Goal: Task Accomplishment & Management: Manage account settings

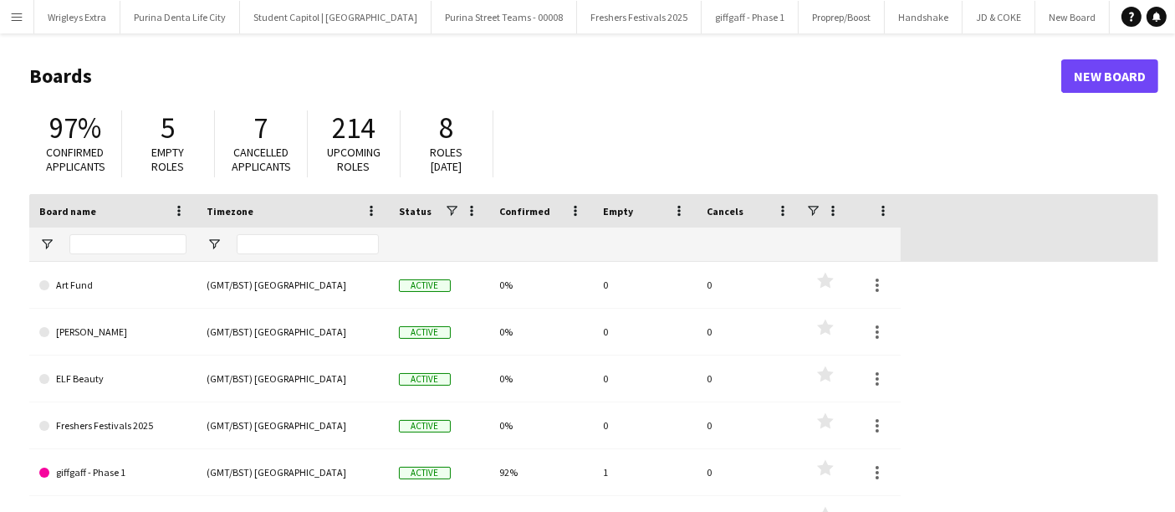
click at [24, 18] on button "Menu" at bounding box center [16, 16] width 33 height 33
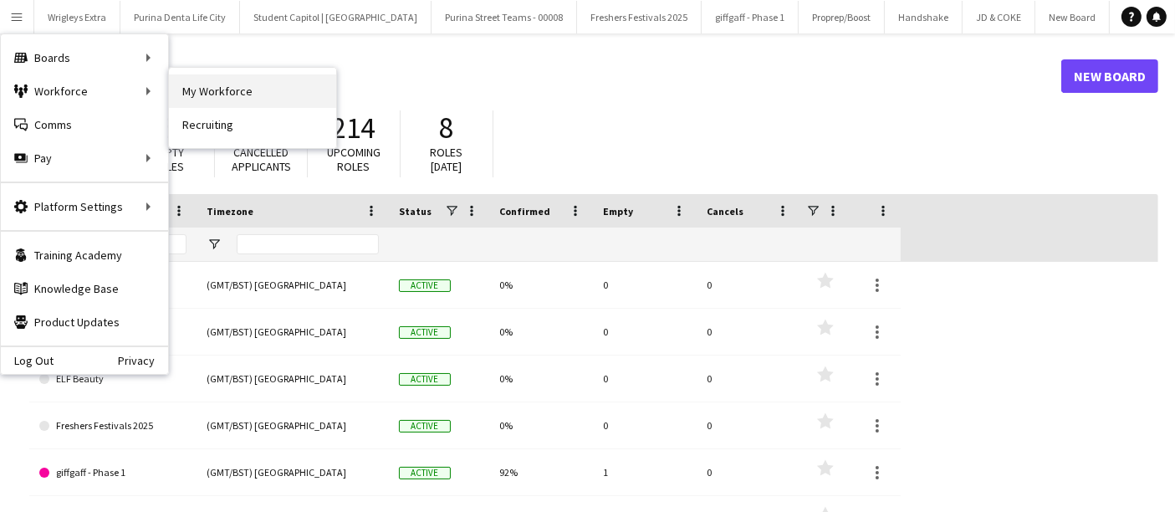
click at [231, 94] on link "My Workforce" at bounding box center [252, 90] width 167 height 33
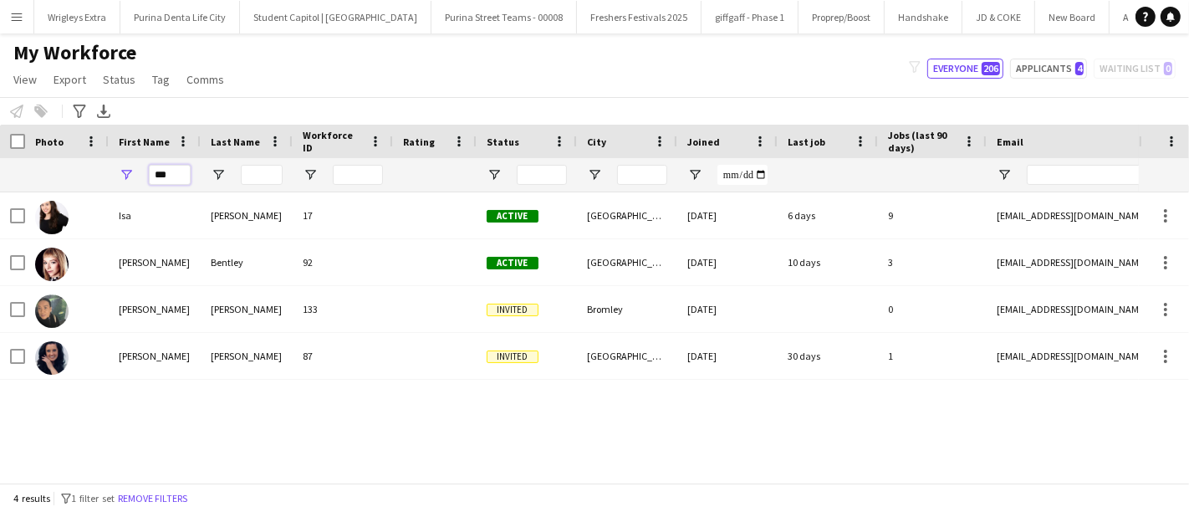
click at [181, 171] on input "***" at bounding box center [170, 175] width 42 height 20
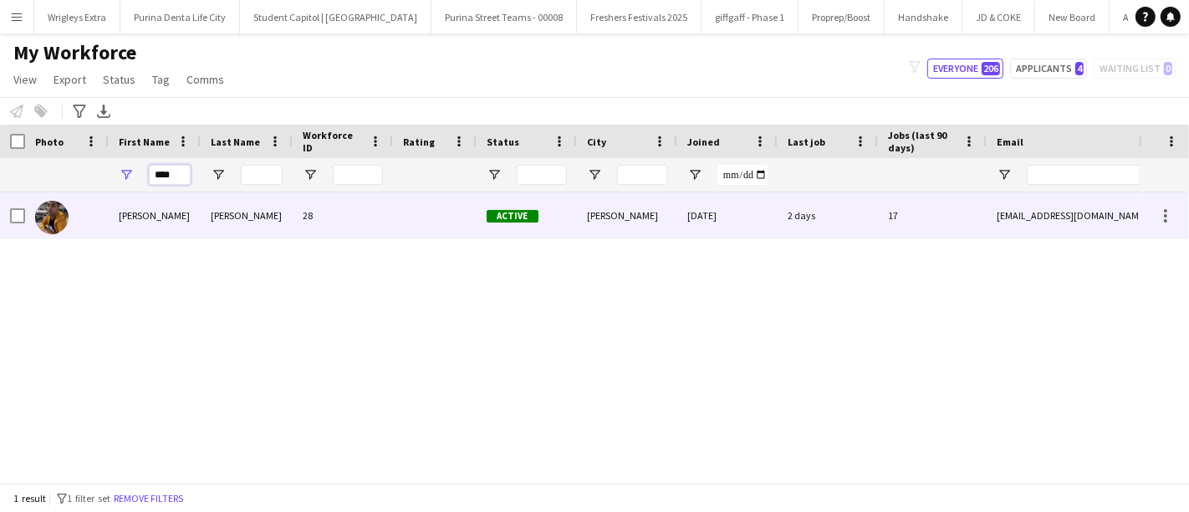
type input "****"
click at [244, 220] on div "[PERSON_NAME]" at bounding box center [247, 215] width 92 height 46
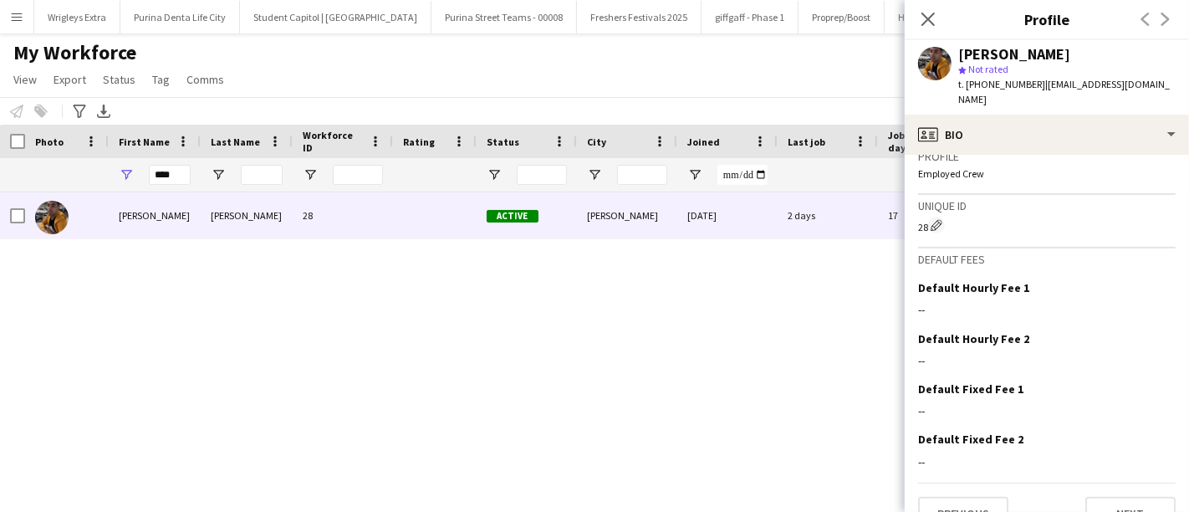
scroll to position [736, 0]
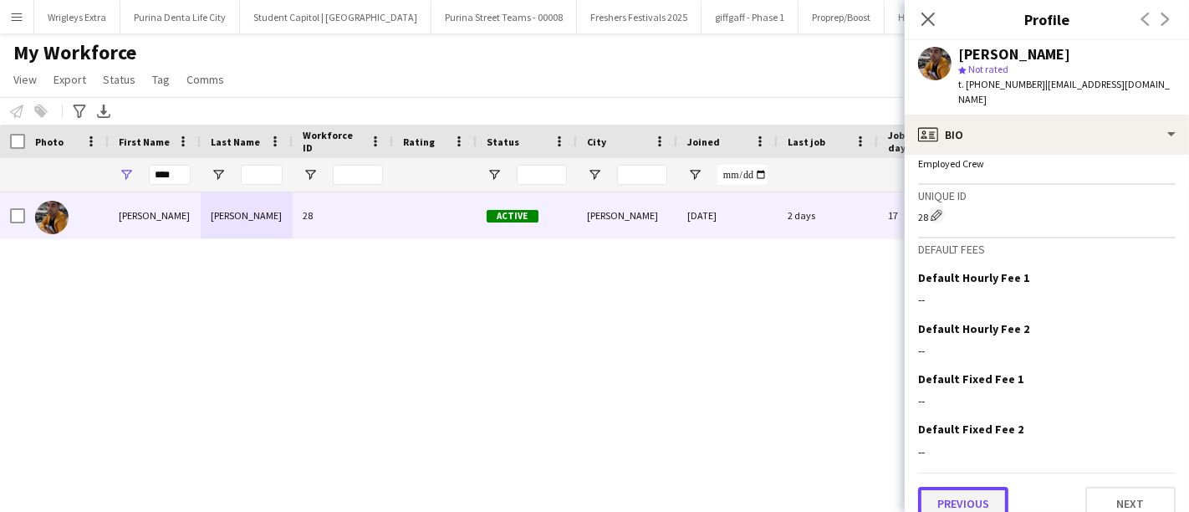
click at [980, 487] on button "Previous" at bounding box center [963, 503] width 90 height 33
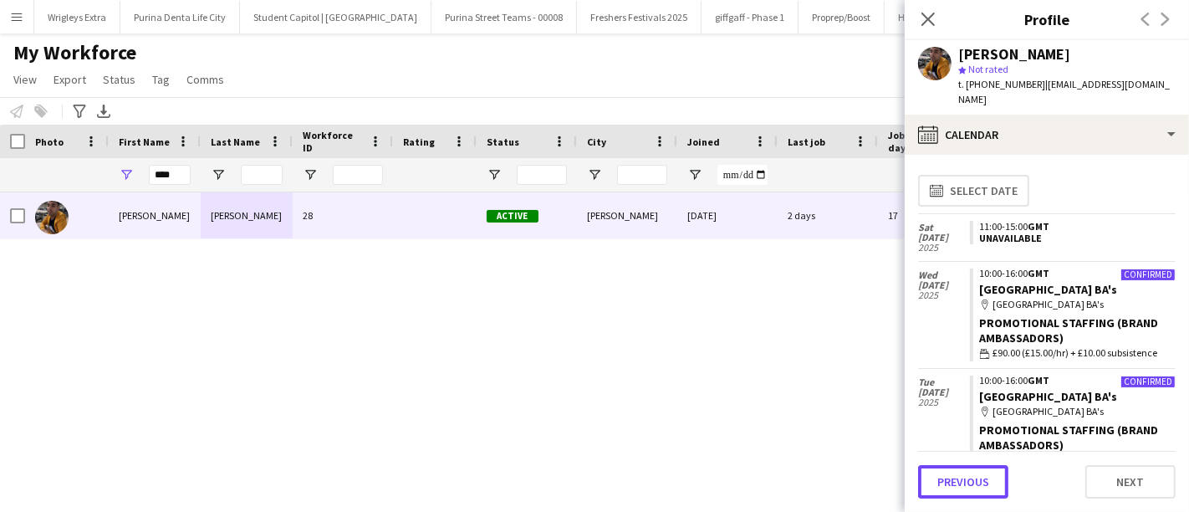
click at [980, 477] on button "Previous" at bounding box center [963, 481] width 90 height 33
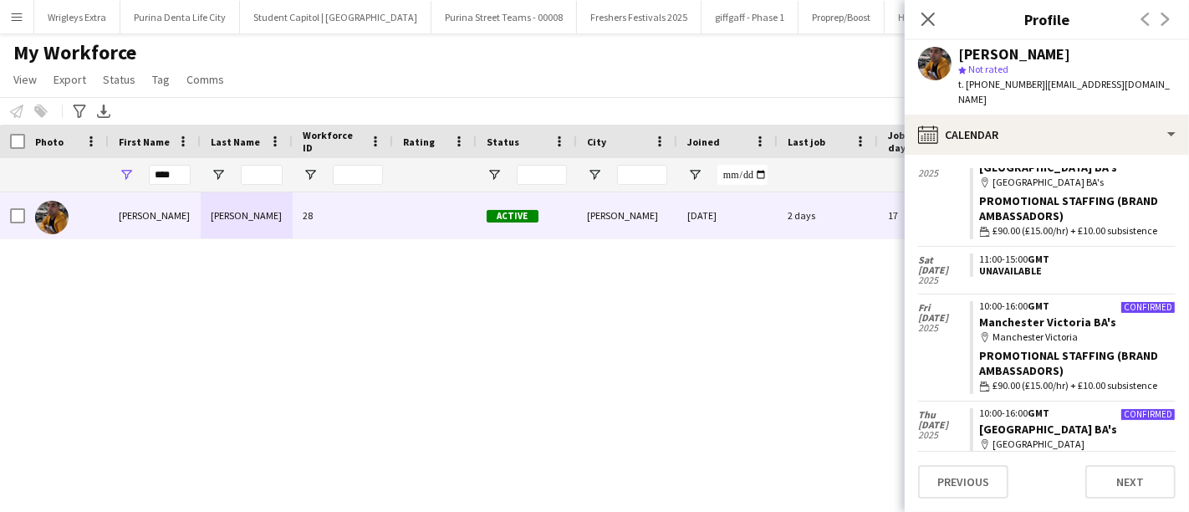
scroll to position [232, 0]
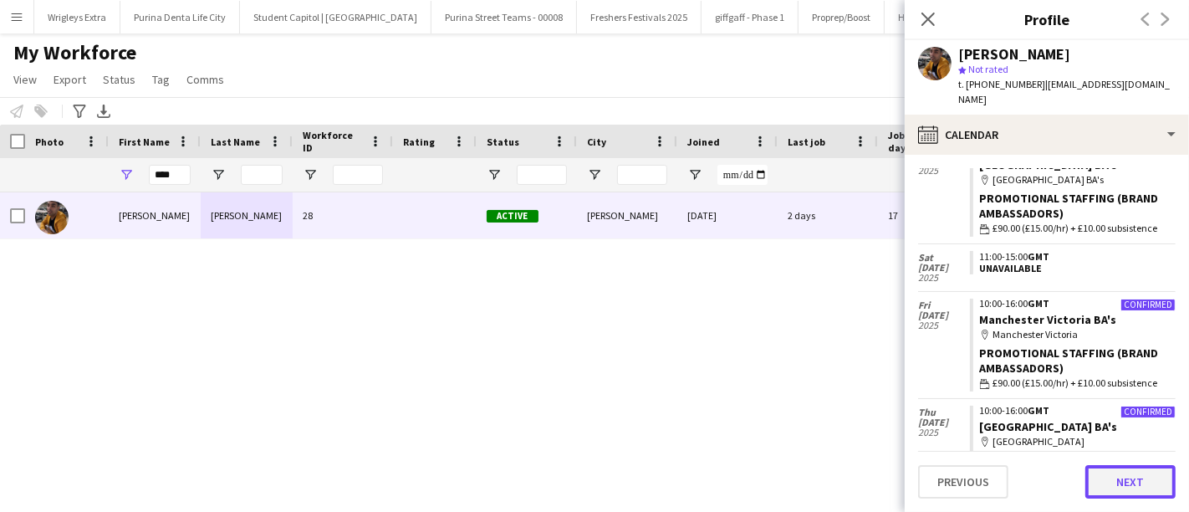
click at [1097, 487] on button "Next" at bounding box center [1130, 481] width 90 height 33
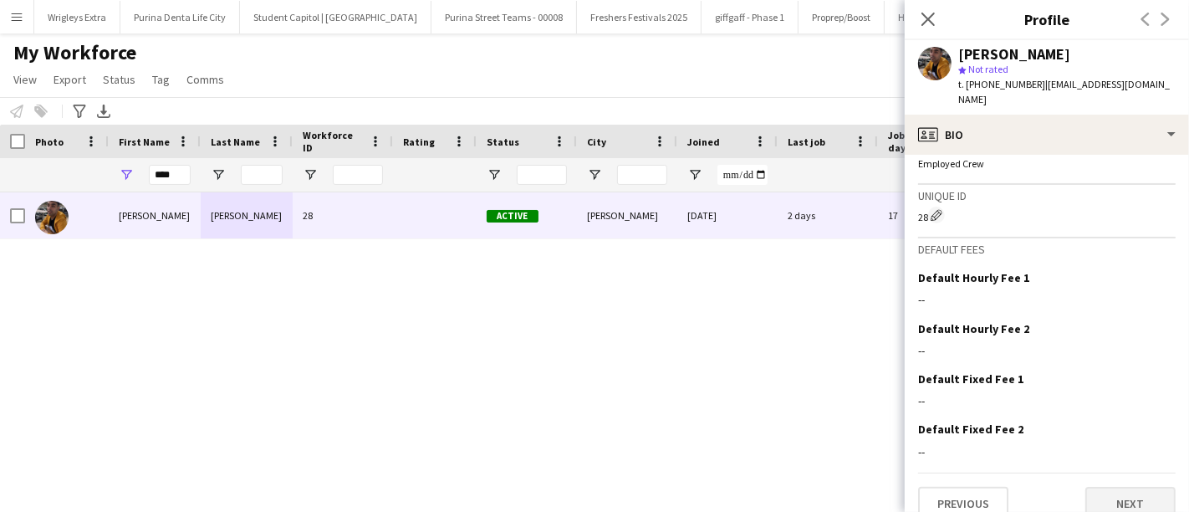
scroll to position [736, 0]
click at [1123, 490] on button "Next" at bounding box center [1130, 503] width 90 height 33
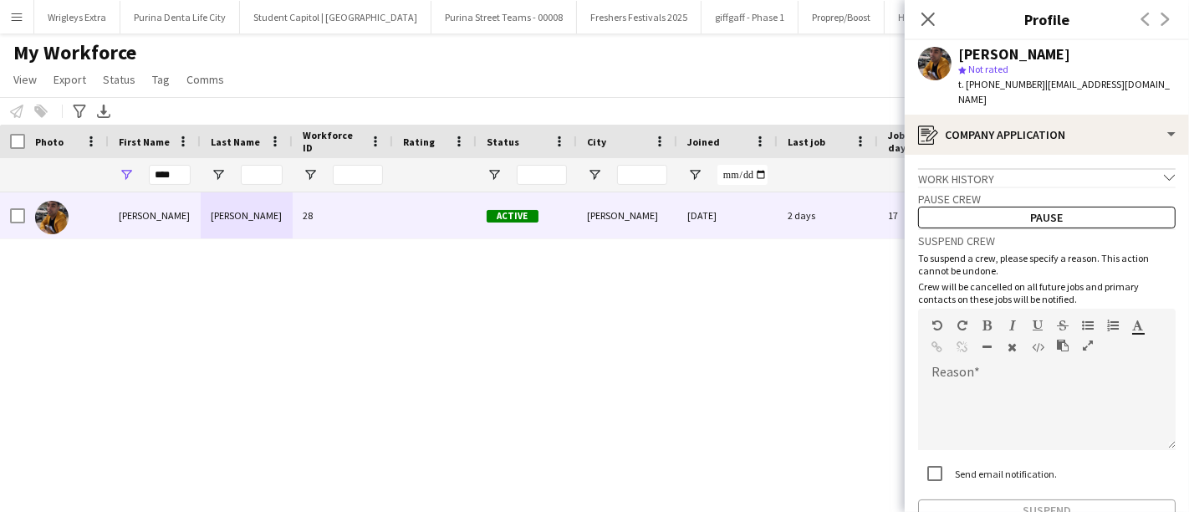
scroll to position [84, 0]
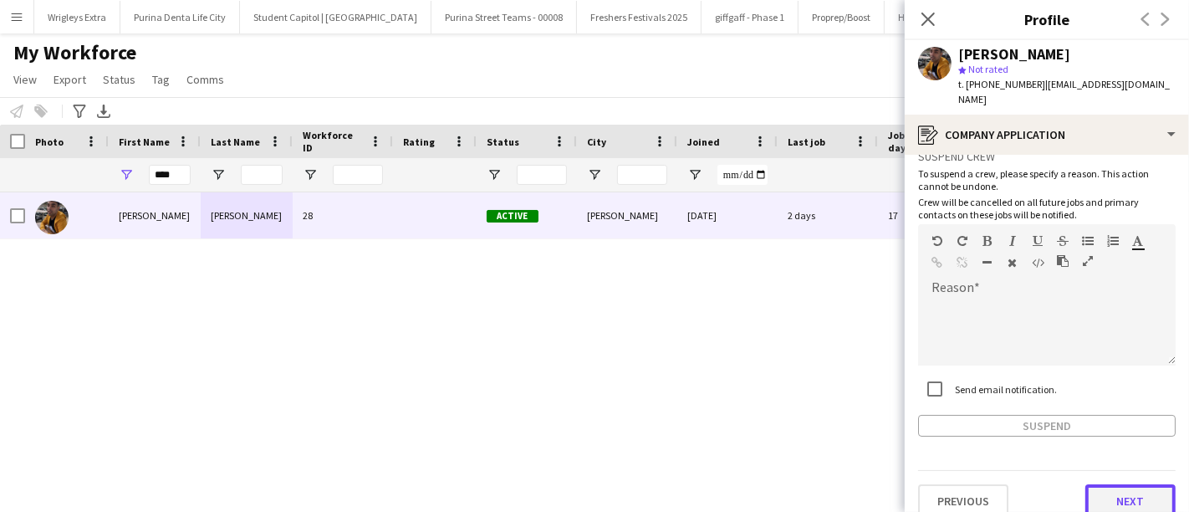
click at [1129, 486] on button "Next" at bounding box center [1130, 500] width 90 height 33
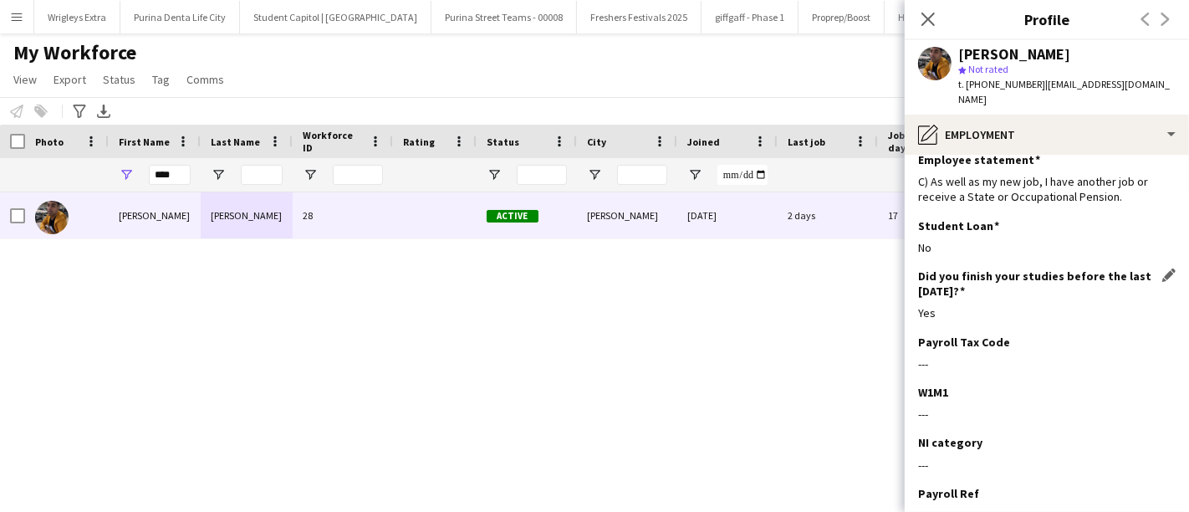
scroll to position [218, 0]
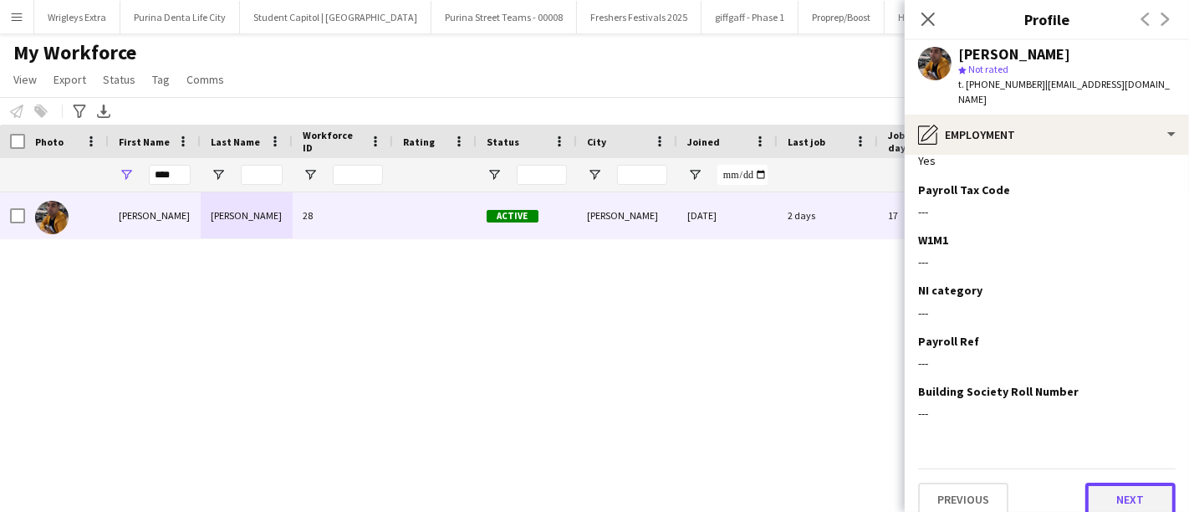
click at [1118, 482] on button "Next" at bounding box center [1130, 498] width 90 height 33
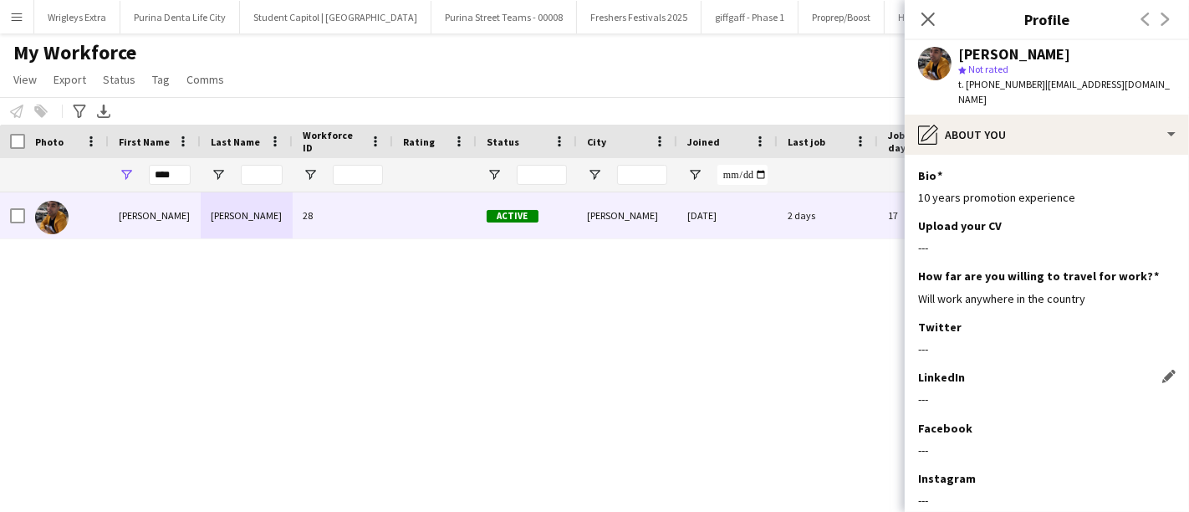
scroll to position [87, 0]
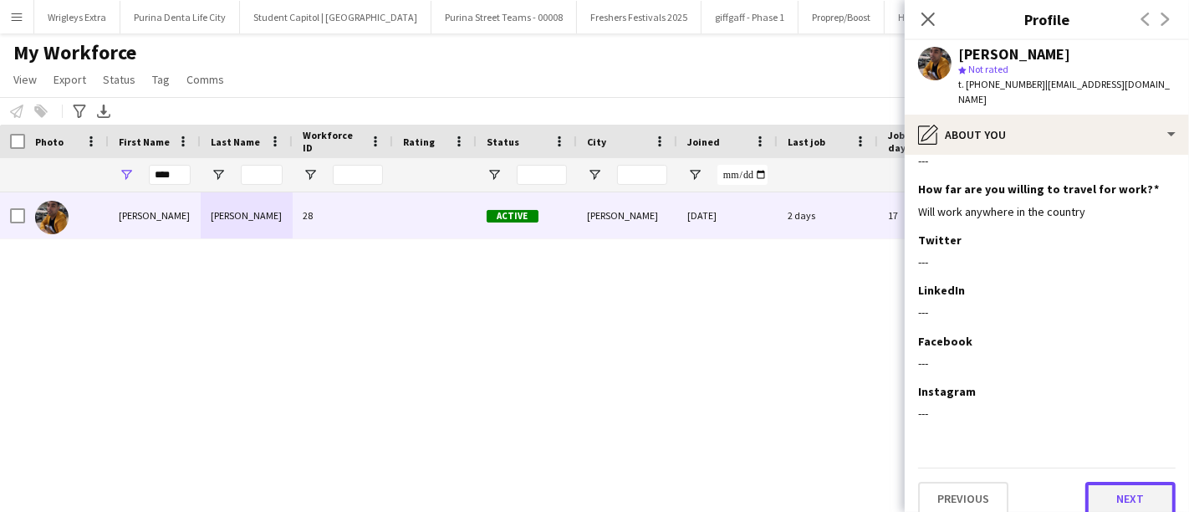
click at [1137, 482] on button "Next" at bounding box center [1130, 498] width 90 height 33
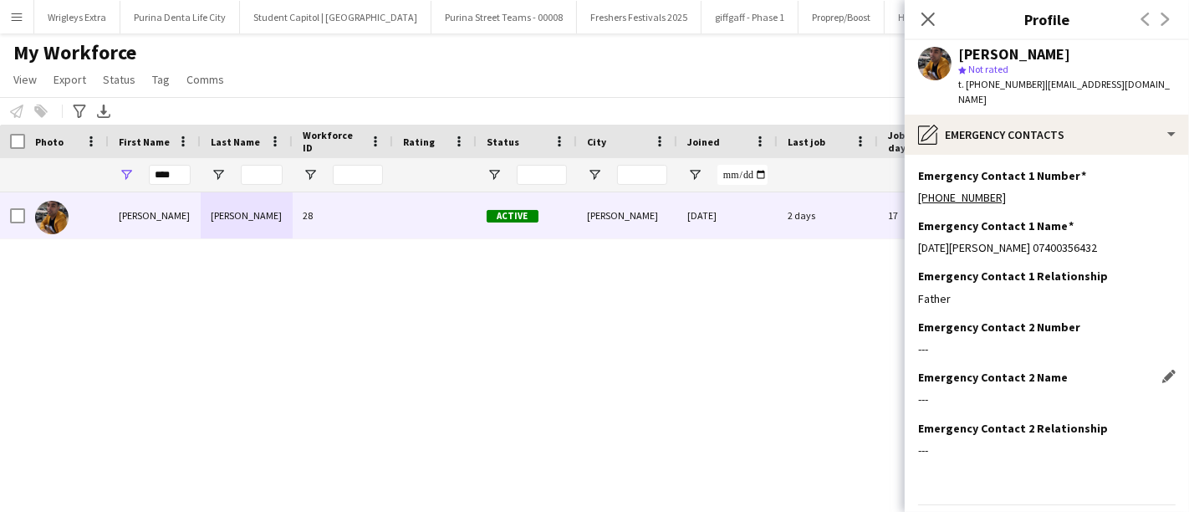
scroll to position [36, 0]
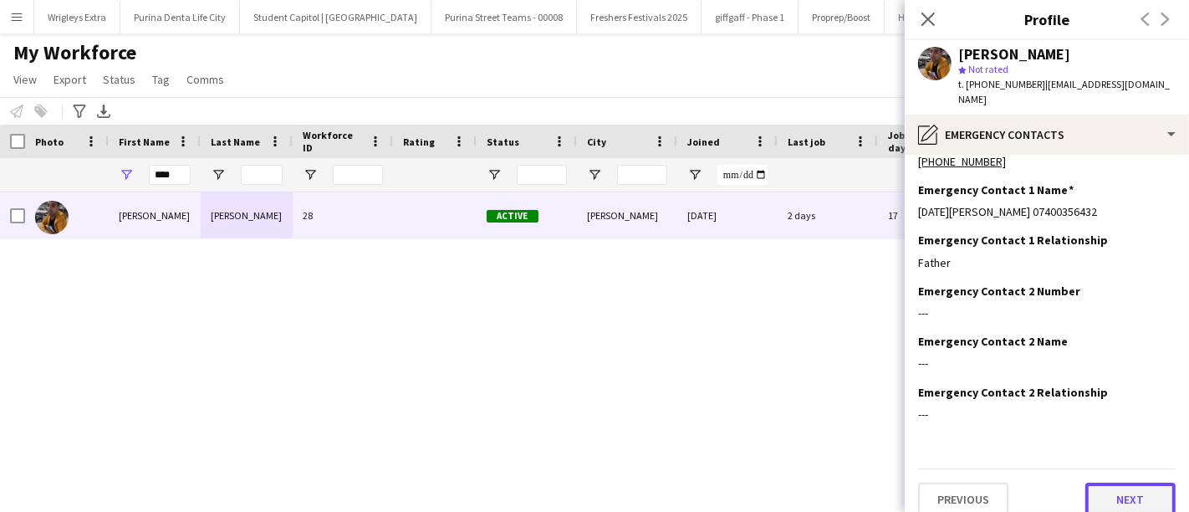
click at [1109, 486] on button "Next" at bounding box center [1130, 498] width 90 height 33
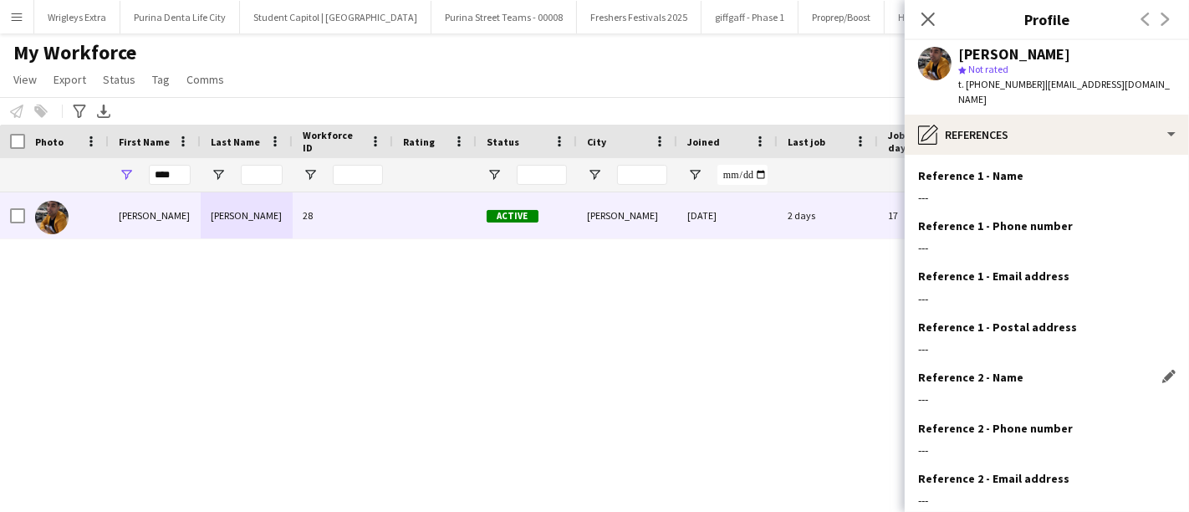
scroll to position [137, 0]
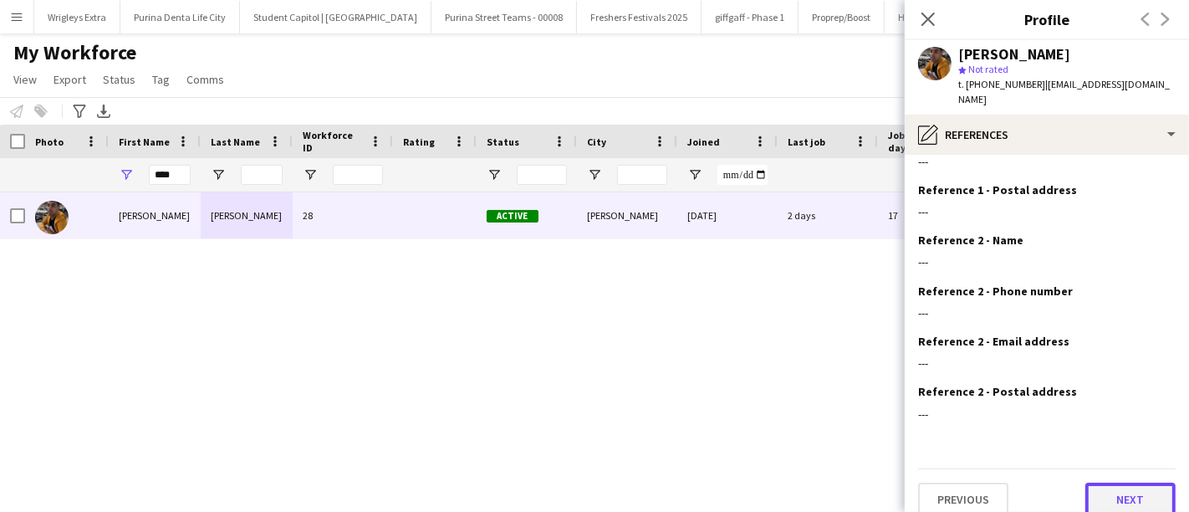
click at [1128, 482] on button "Next" at bounding box center [1130, 498] width 90 height 33
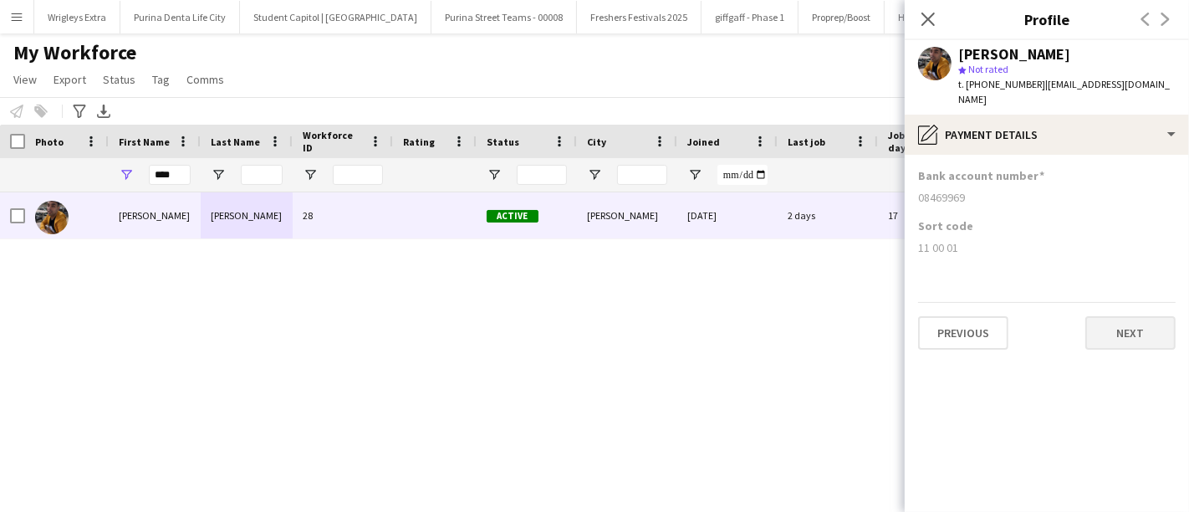
scroll to position [0, 0]
click at [1138, 316] on button "Next" at bounding box center [1130, 332] width 90 height 33
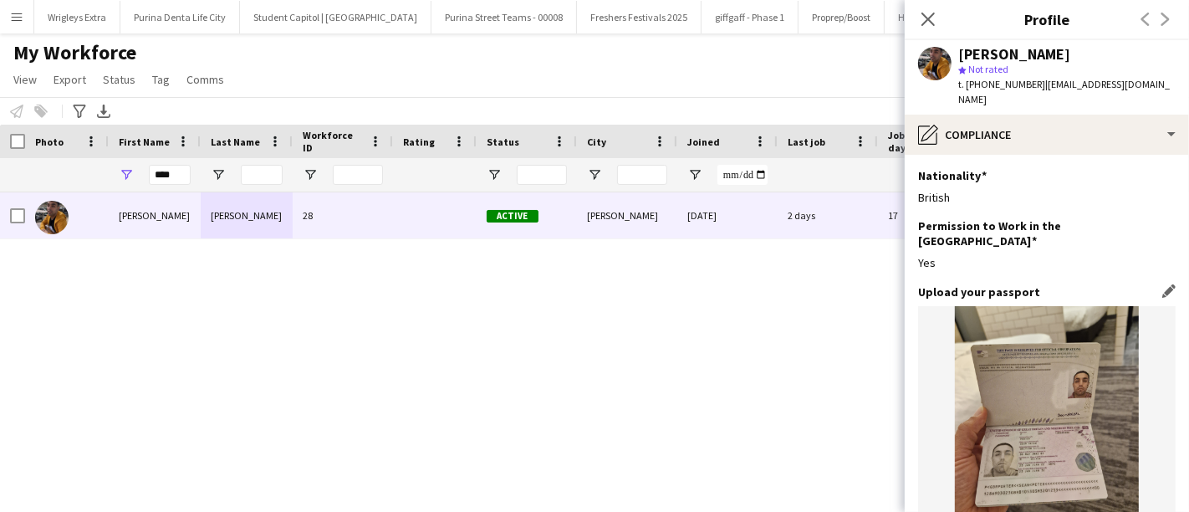
scroll to position [359, 0]
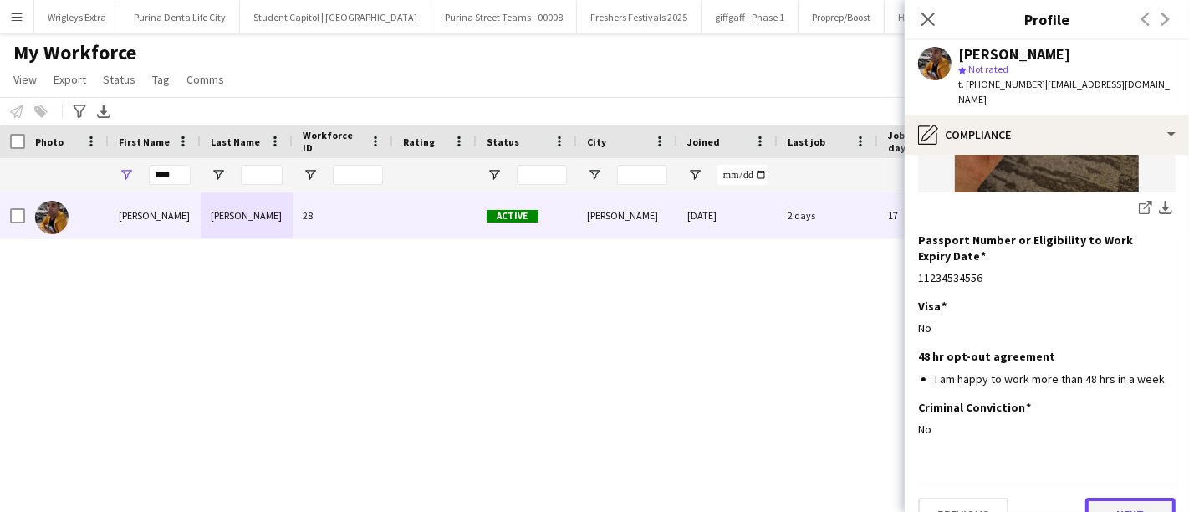
click at [1123, 497] on button "Next" at bounding box center [1130, 513] width 90 height 33
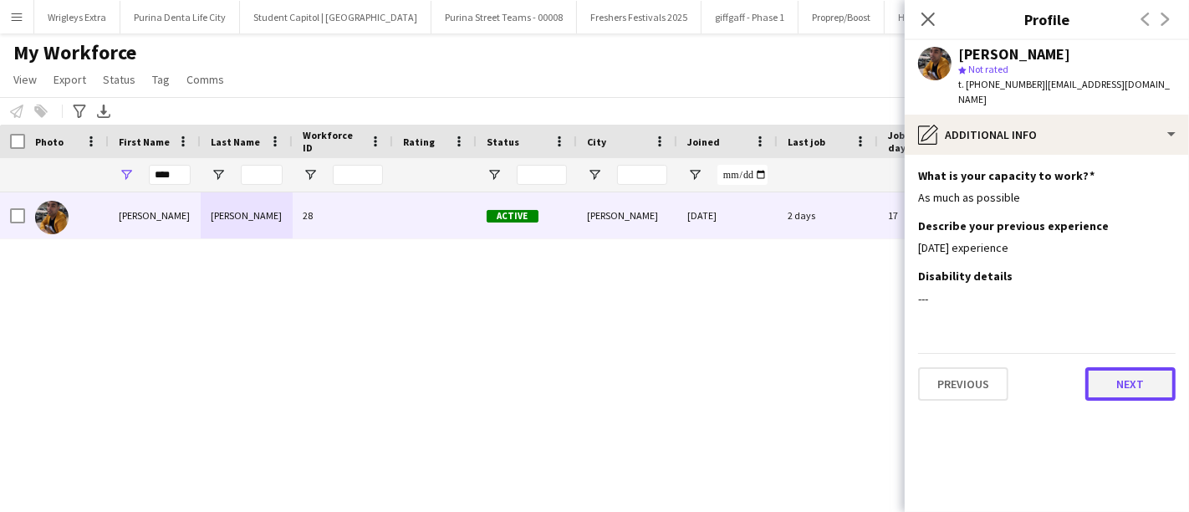
click at [1132, 367] on button "Next" at bounding box center [1130, 383] width 90 height 33
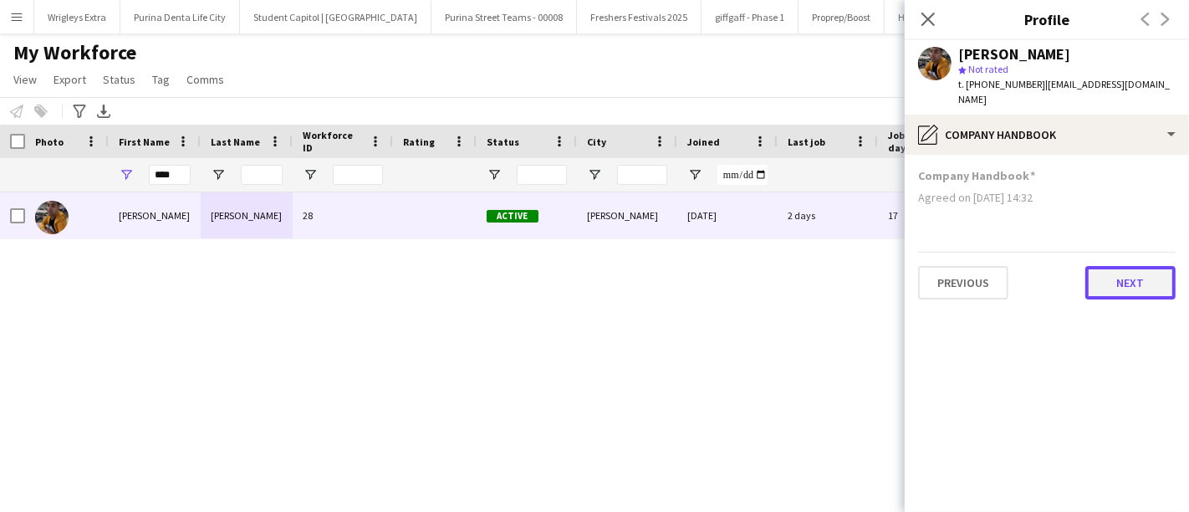
click at [1130, 269] on button "Next" at bounding box center [1130, 282] width 90 height 33
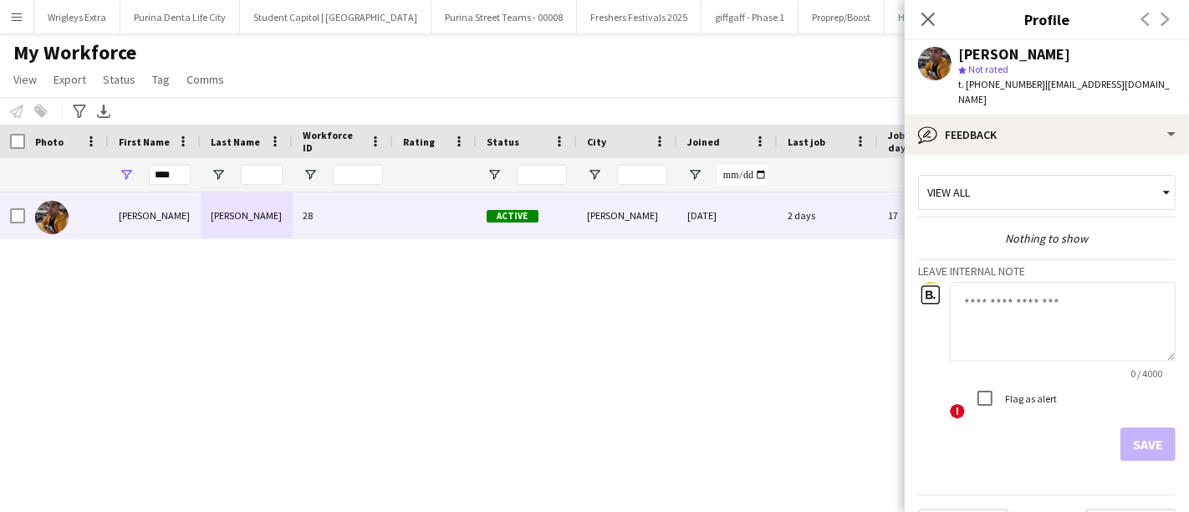
scroll to position [24, 0]
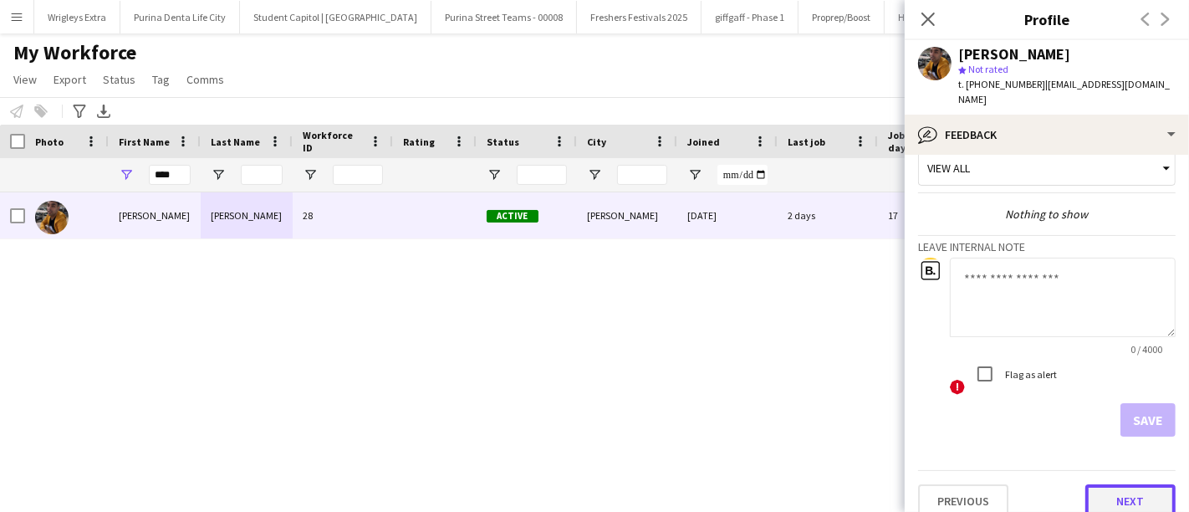
click at [1134, 484] on button "Next" at bounding box center [1130, 500] width 90 height 33
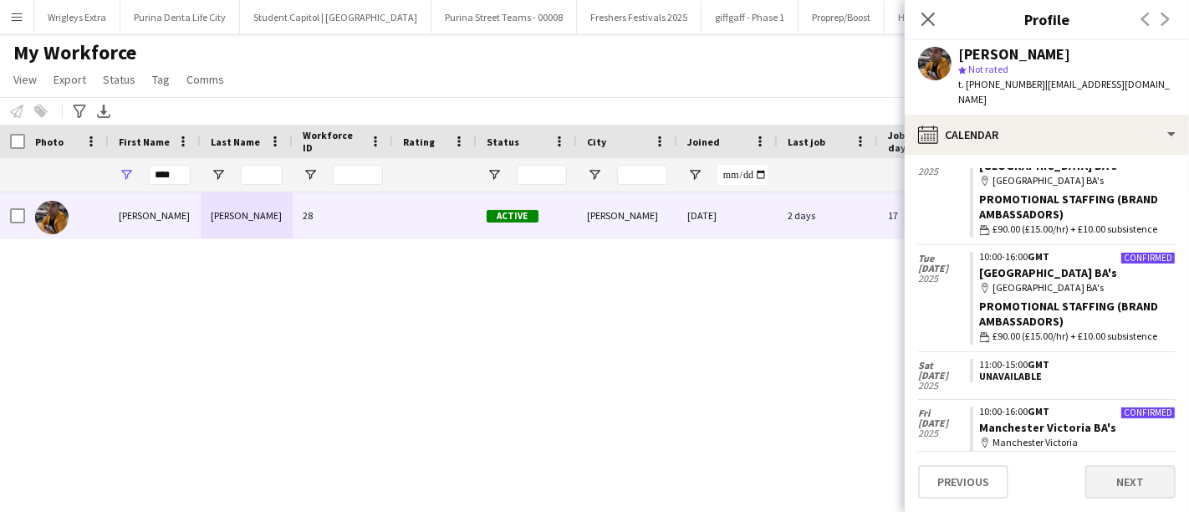
scroll to position [124, 0]
click at [1143, 484] on button "Next" at bounding box center [1130, 481] width 90 height 33
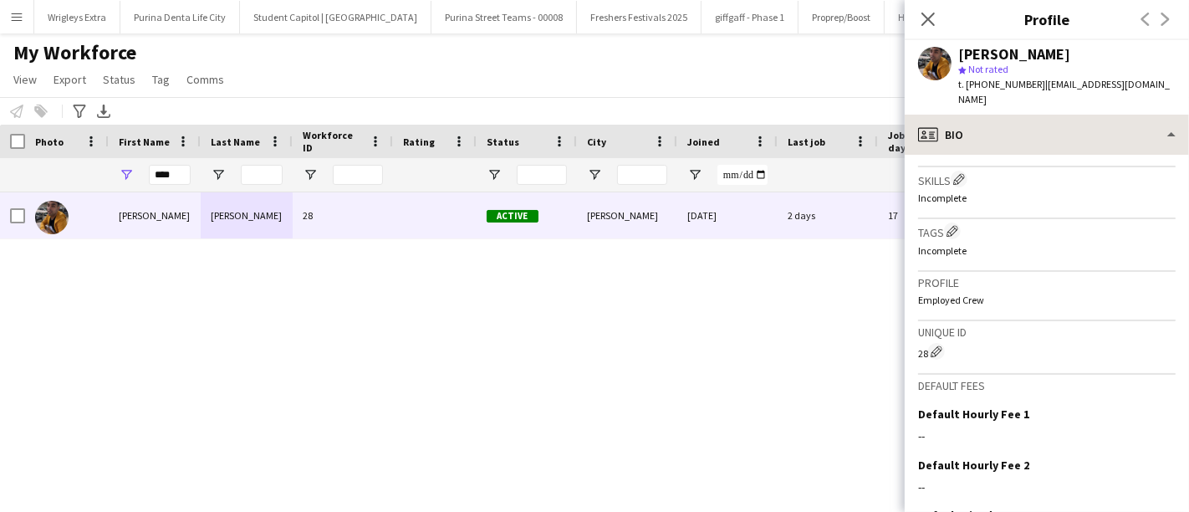
scroll to position [599, 0]
click at [932, 19] on icon "Close pop-in" at bounding box center [928, 19] width 16 height 16
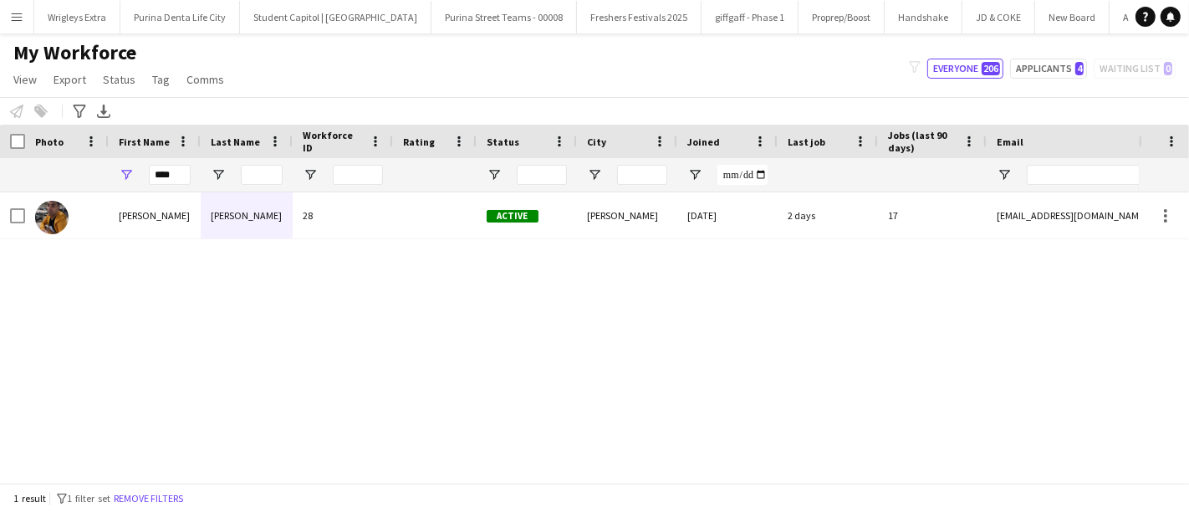
click at [31, 14] on button "Menu" at bounding box center [16, 16] width 33 height 33
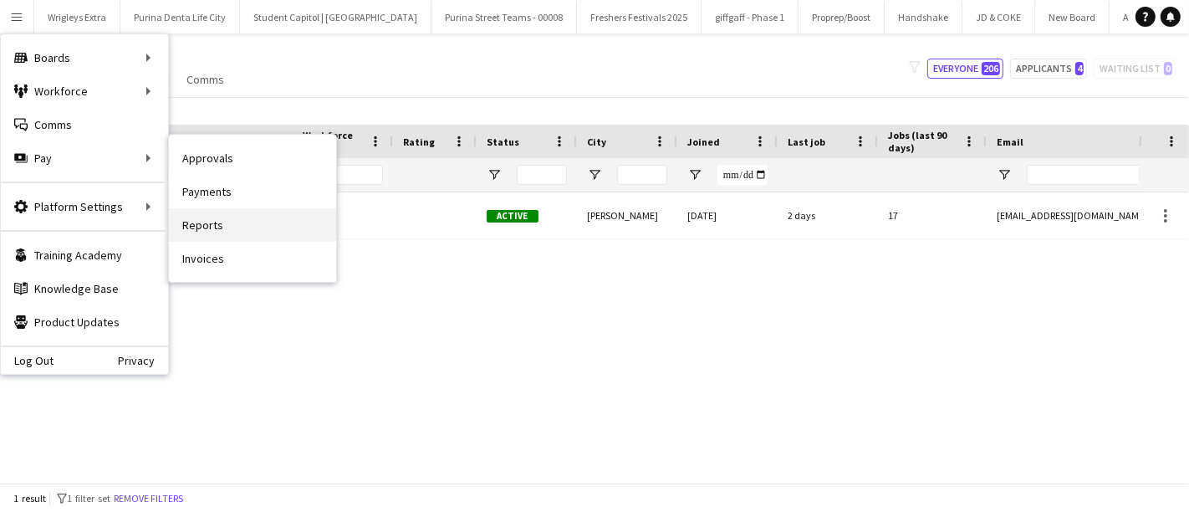
click at [251, 222] on link "Reports" at bounding box center [252, 224] width 167 height 33
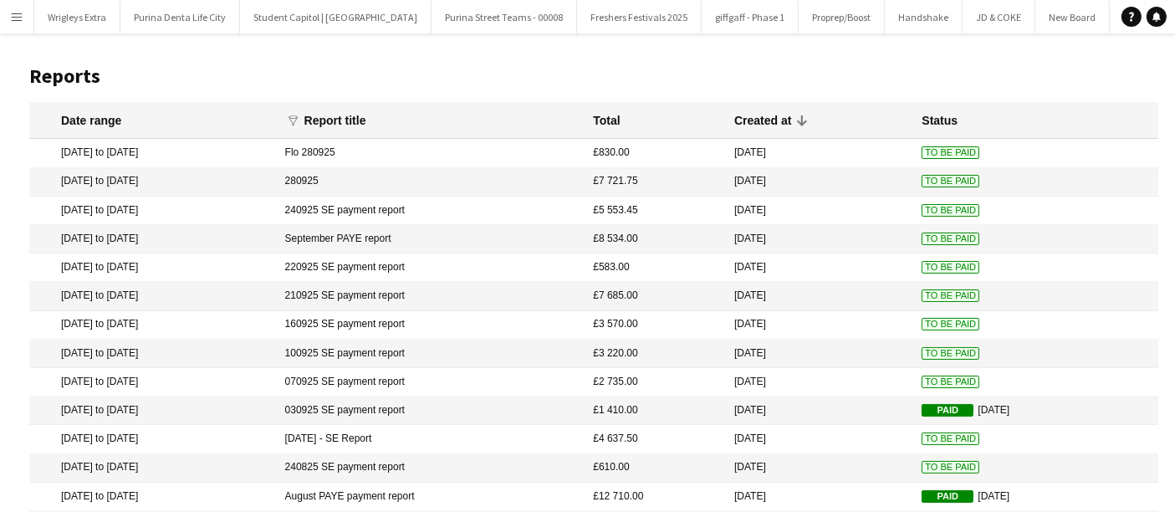
click at [160, 182] on mat-cell "[DATE] to [DATE]" at bounding box center [152, 182] width 247 height 28
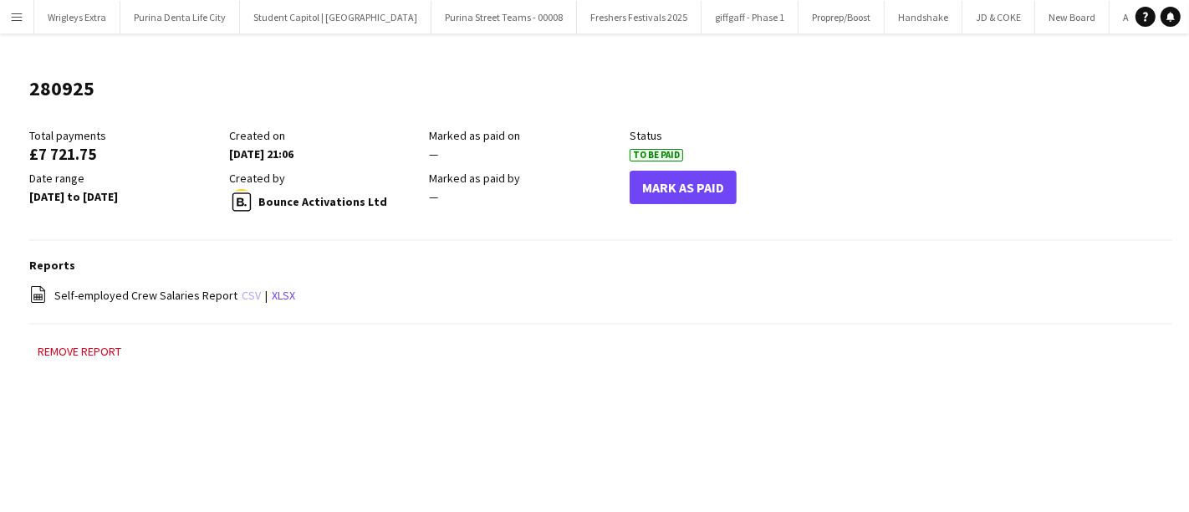
click at [243, 293] on link "csv" at bounding box center [251, 295] width 19 height 15
click at [23, 23] on button "Menu" at bounding box center [16, 16] width 33 height 33
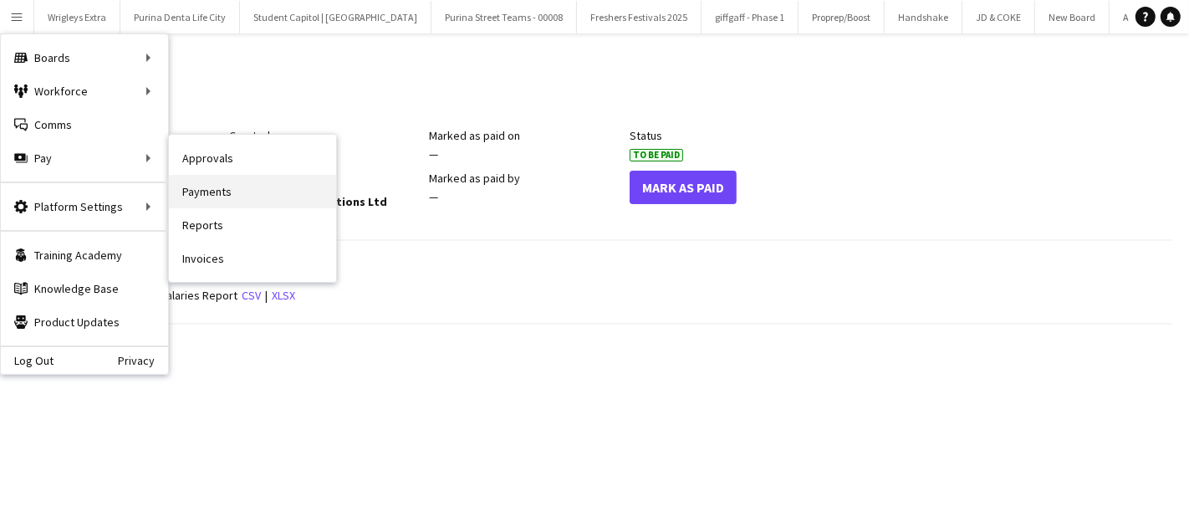
click at [284, 182] on link "Payments" at bounding box center [252, 191] width 167 height 33
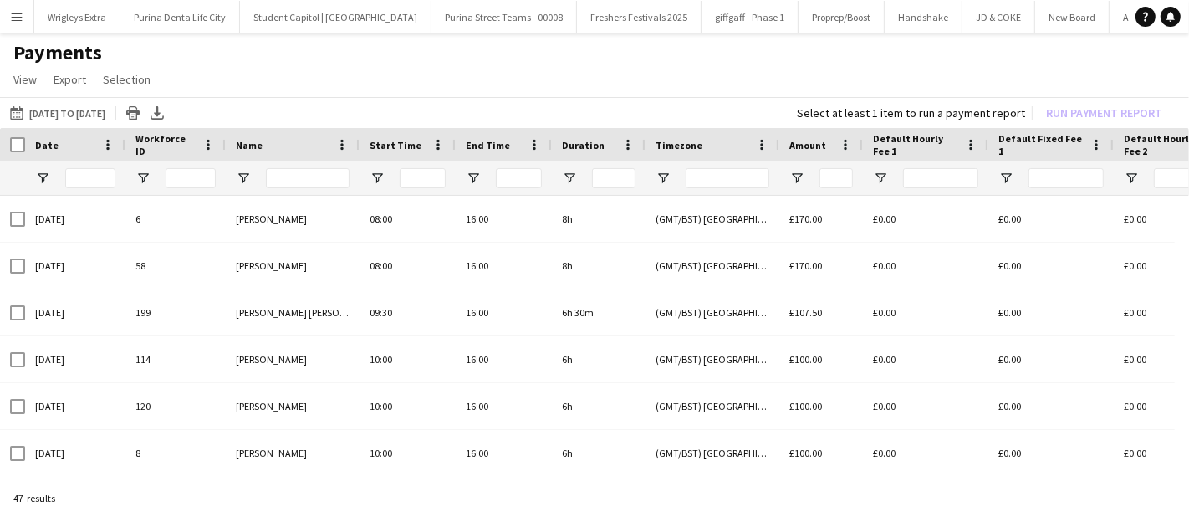
click at [24, 30] on button "Menu" at bounding box center [16, 16] width 33 height 33
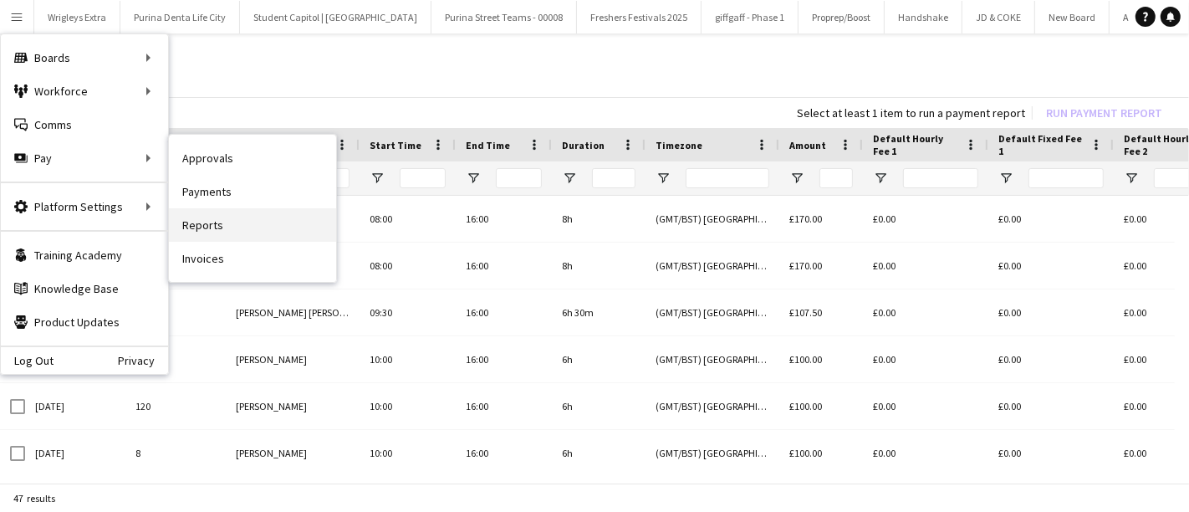
click at [270, 221] on link "Reports" at bounding box center [252, 224] width 167 height 33
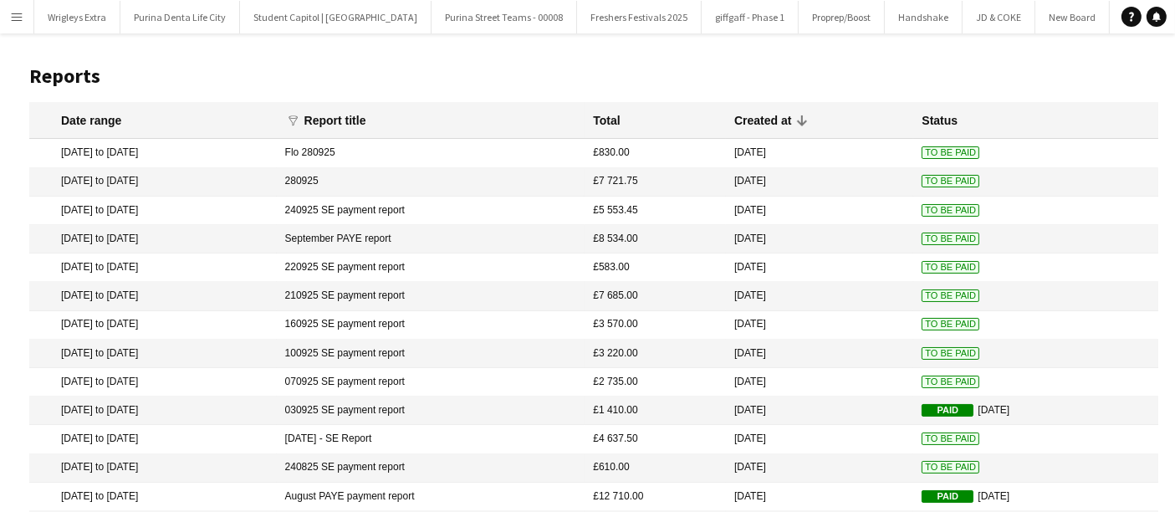
click at [155, 242] on mat-cell "[DATE] to [DATE]" at bounding box center [152, 239] width 247 height 28
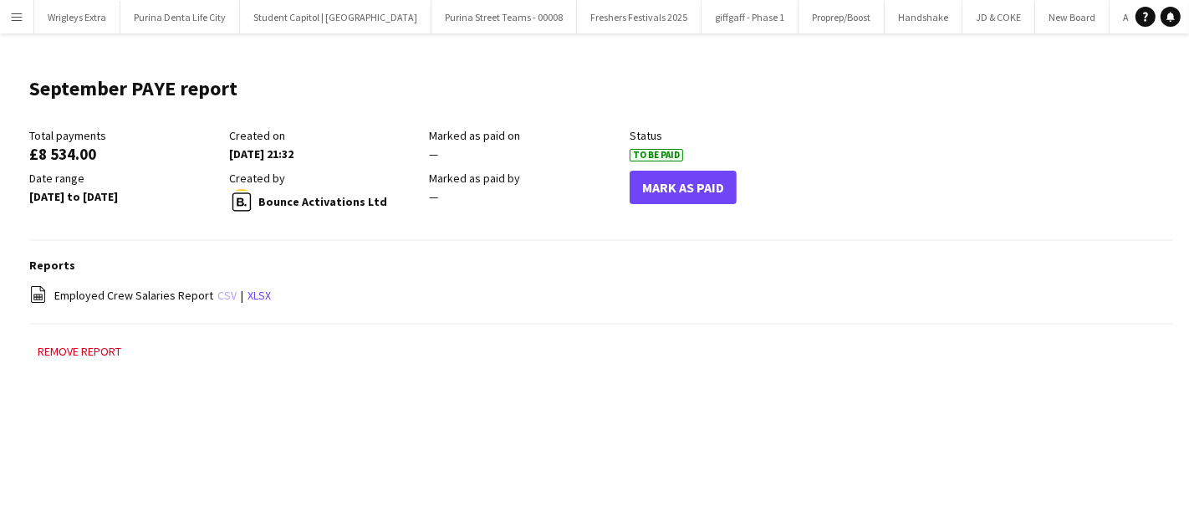
click at [227, 295] on link "csv" at bounding box center [226, 295] width 19 height 15
click at [25, 18] on button "Menu" at bounding box center [16, 16] width 33 height 33
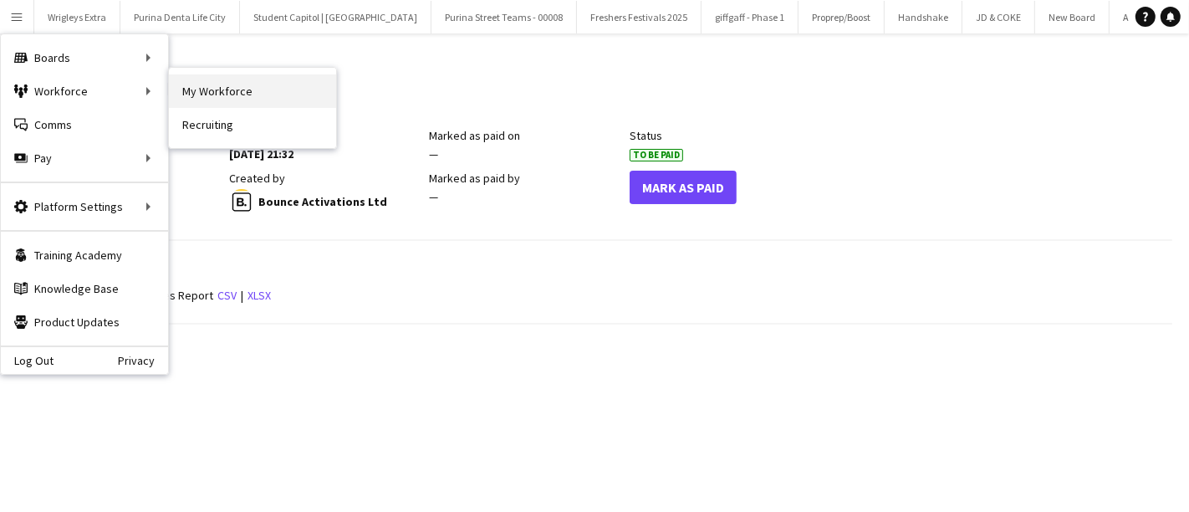
click at [231, 96] on link "My Workforce" at bounding box center [252, 90] width 167 height 33
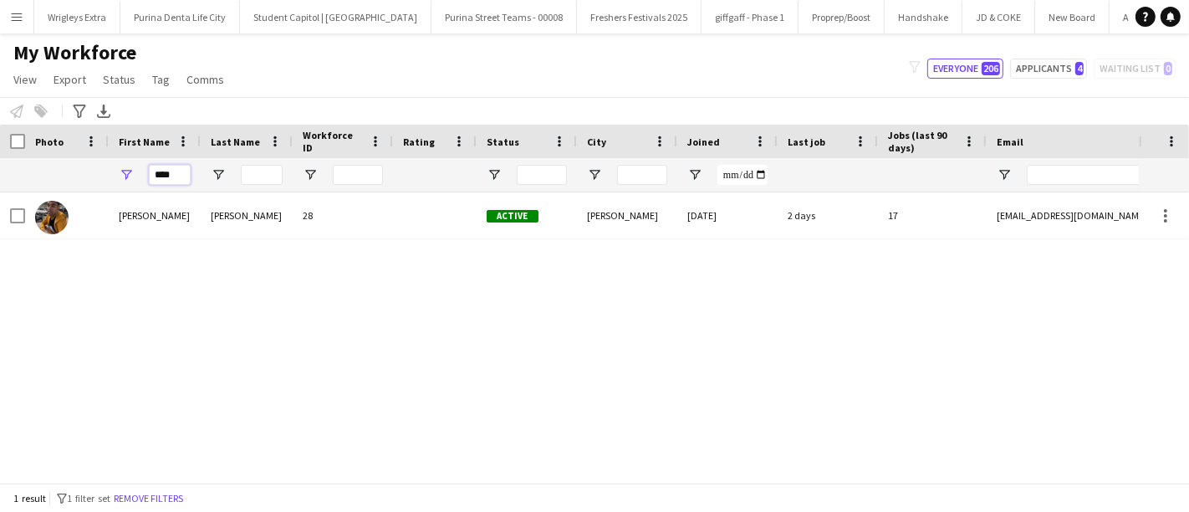
click at [171, 176] on input "****" at bounding box center [170, 175] width 42 height 20
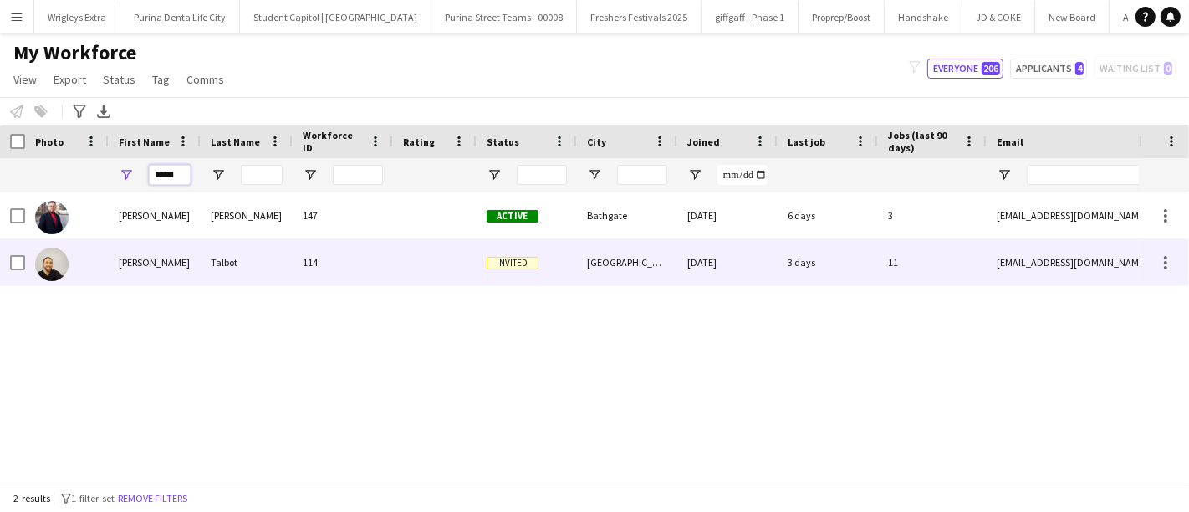
type input "*****"
click at [234, 263] on div "Talbot" at bounding box center [247, 262] width 92 height 46
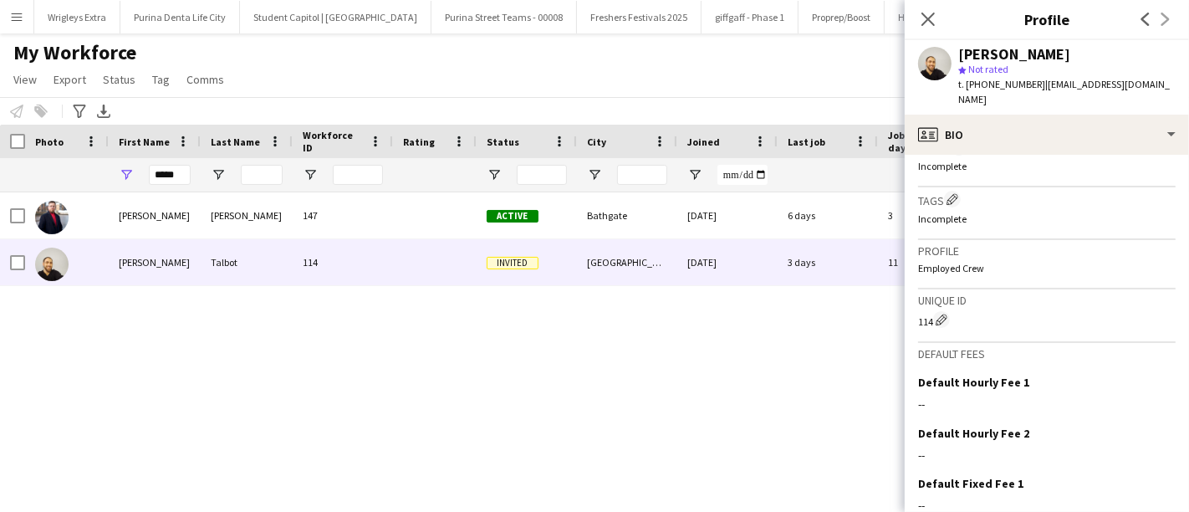
scroll to position [723, 0]
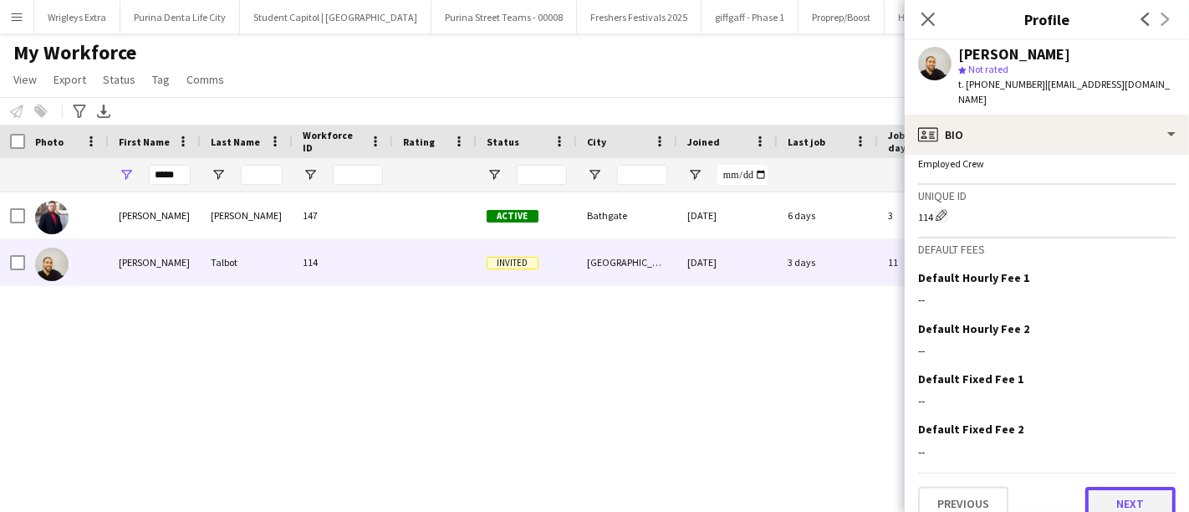
click at [1108, 488] on button "Next" at bounding box center [1130, 503] width 90 height 33
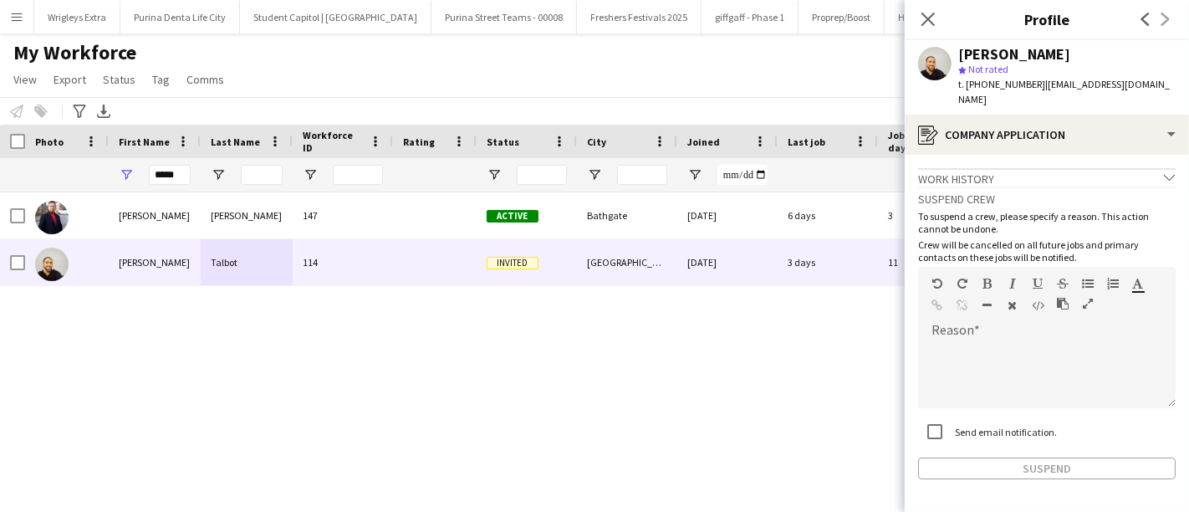
scroll to position [43, 0]
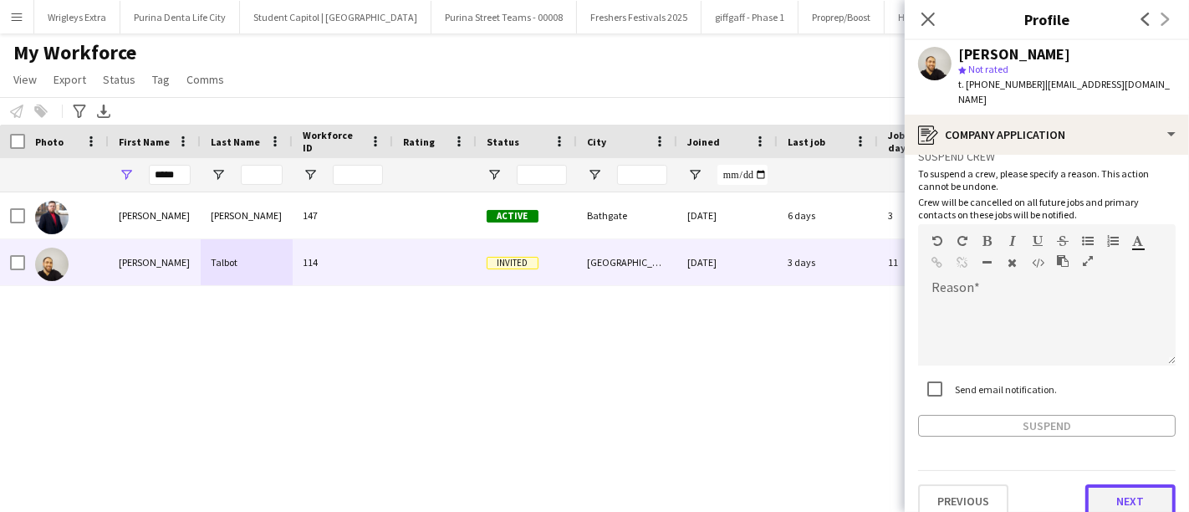
click at [1118, 484] on button "Next" at bounding box center [1130, 500] width 90 height 33
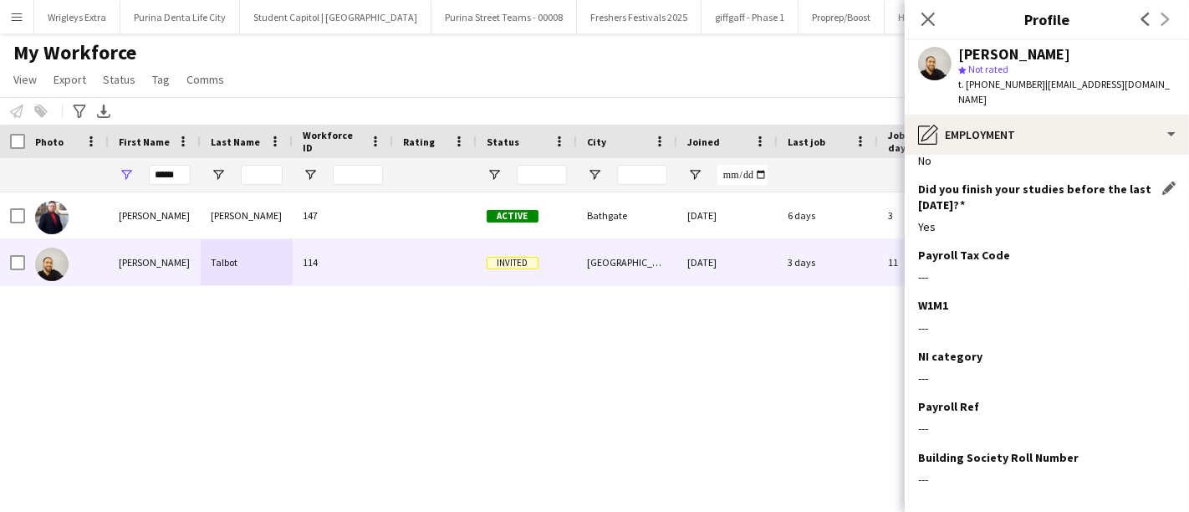
scroll to position [263, 0]
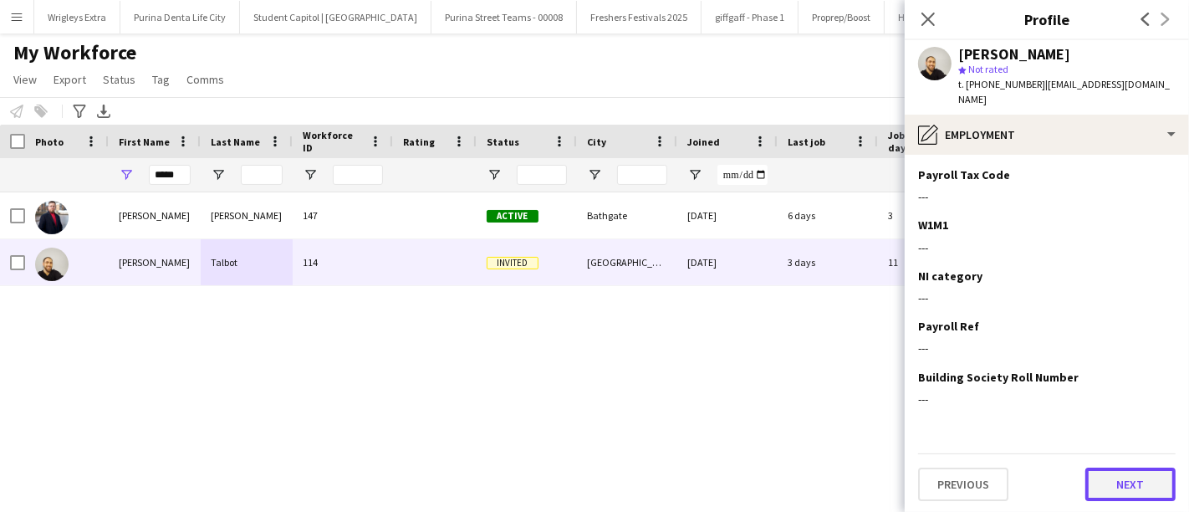
click at [1112, 483] on button "Next" at bounding box center [1130, 483] width 90 height 33
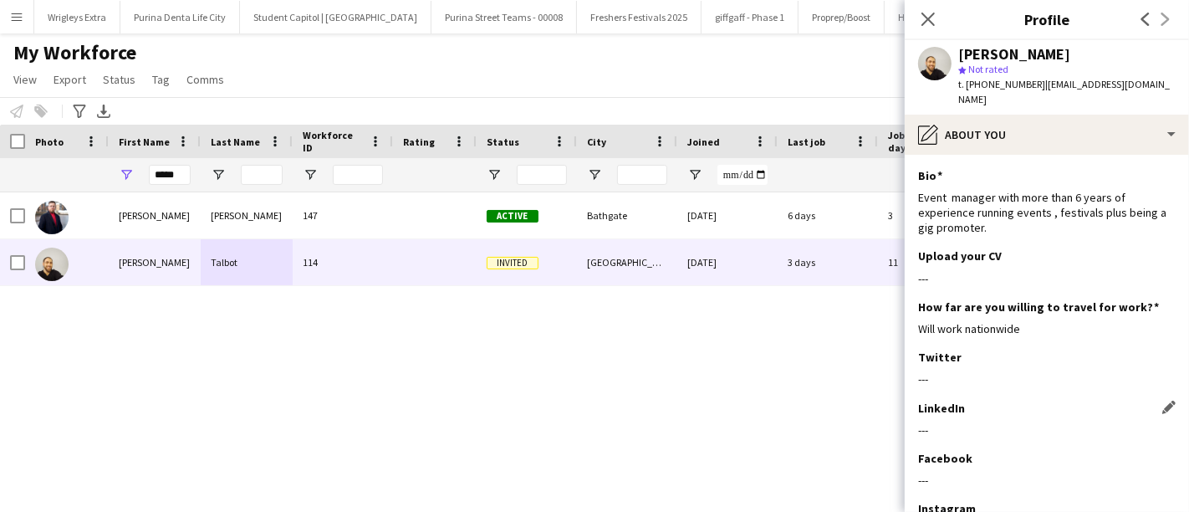
scroll to position [117, 0]
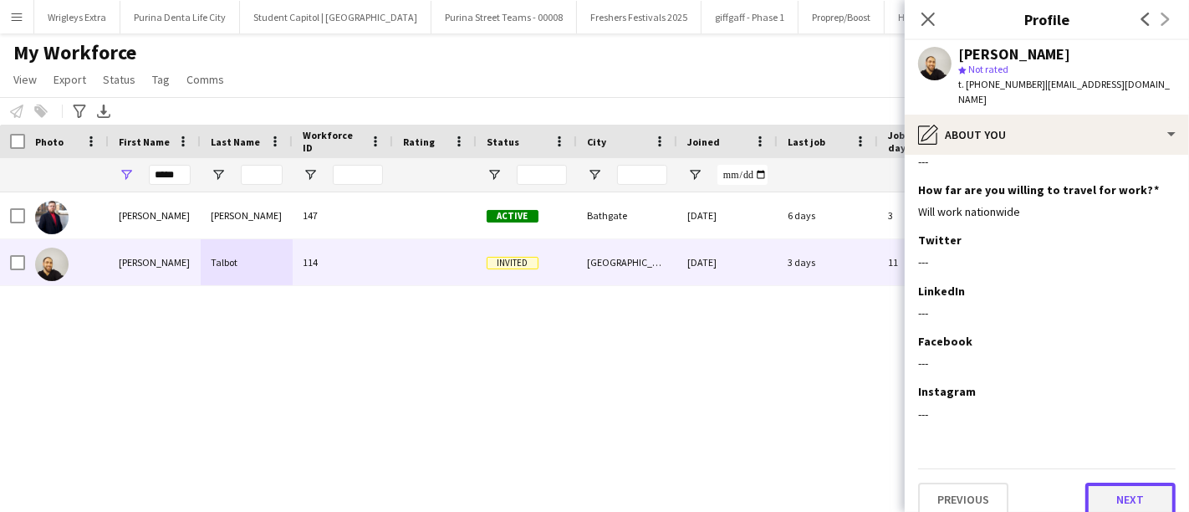
click at [1109, 482] on button "Next" at bounding box center [1130, 498] width 90 height 33
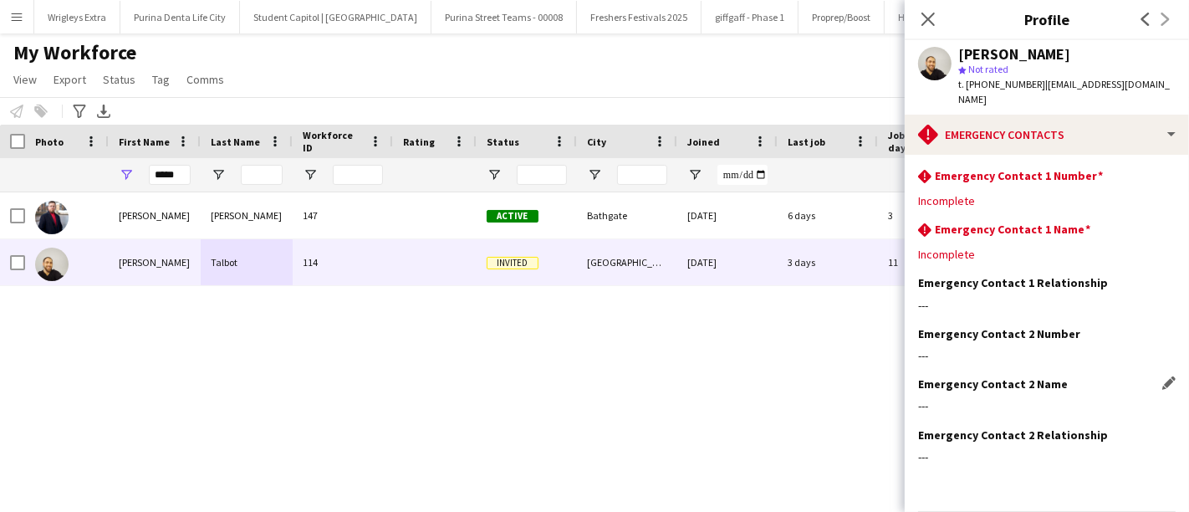
scroll to position [43, 0]
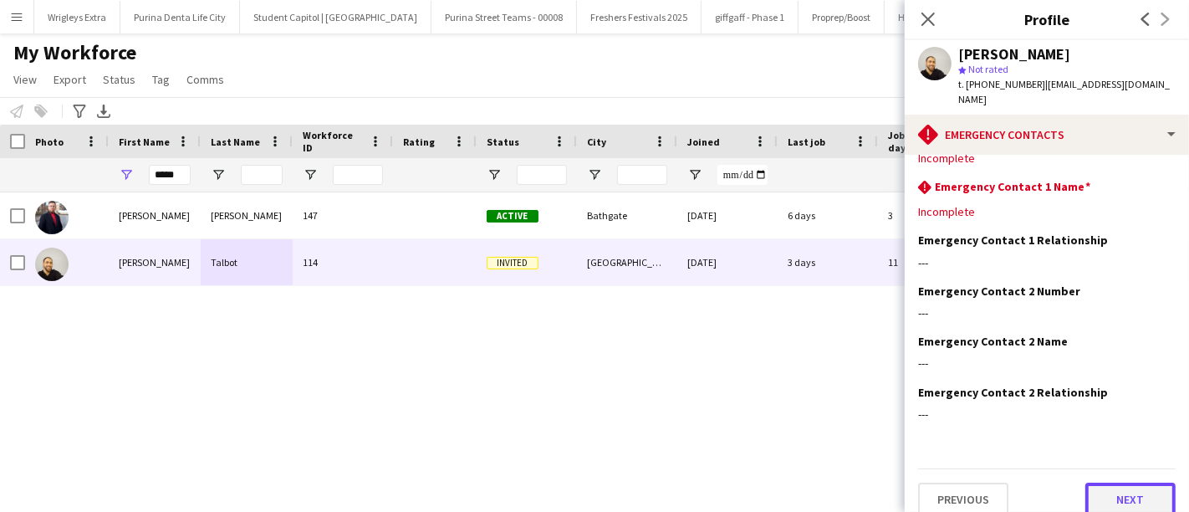
click at [1135, 482] on button "Next" at bounding box center [1130, 498] width 90 height 33
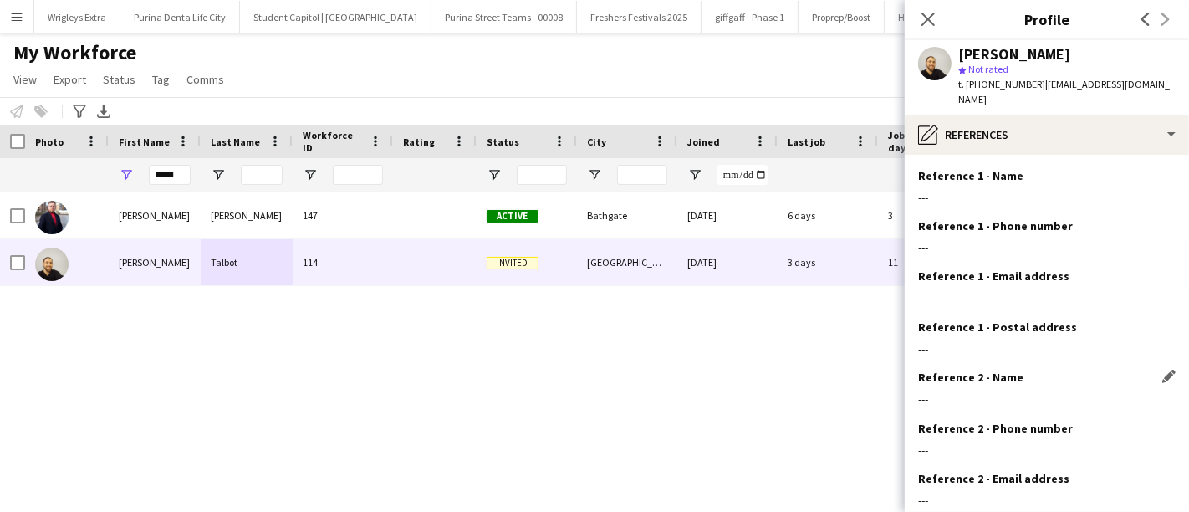
scroll to position [137, 0]
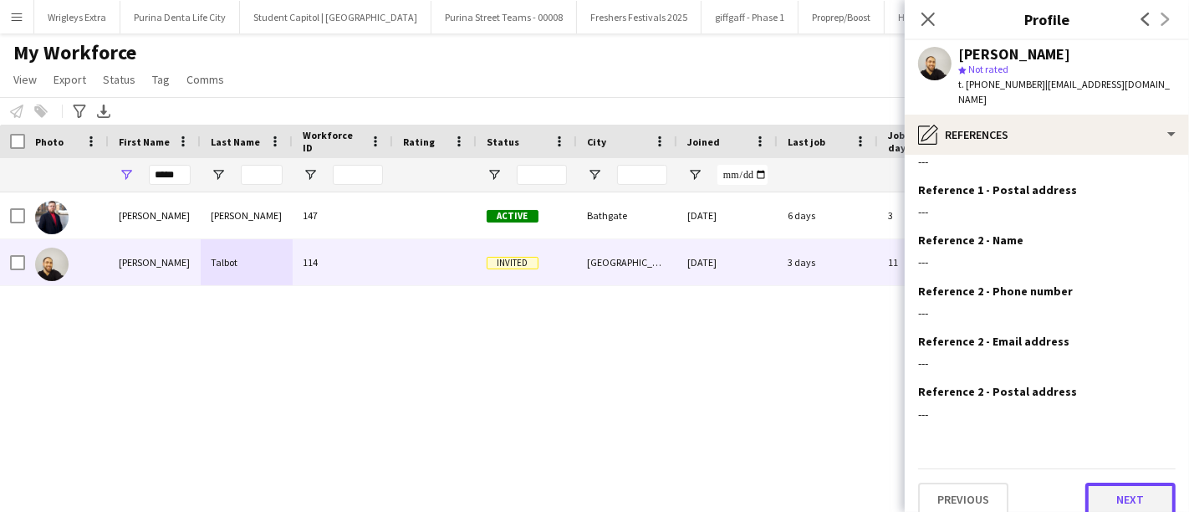
click at [1104, 482] on button "Next" at bounding box center [1130, 498] width 90 height 33
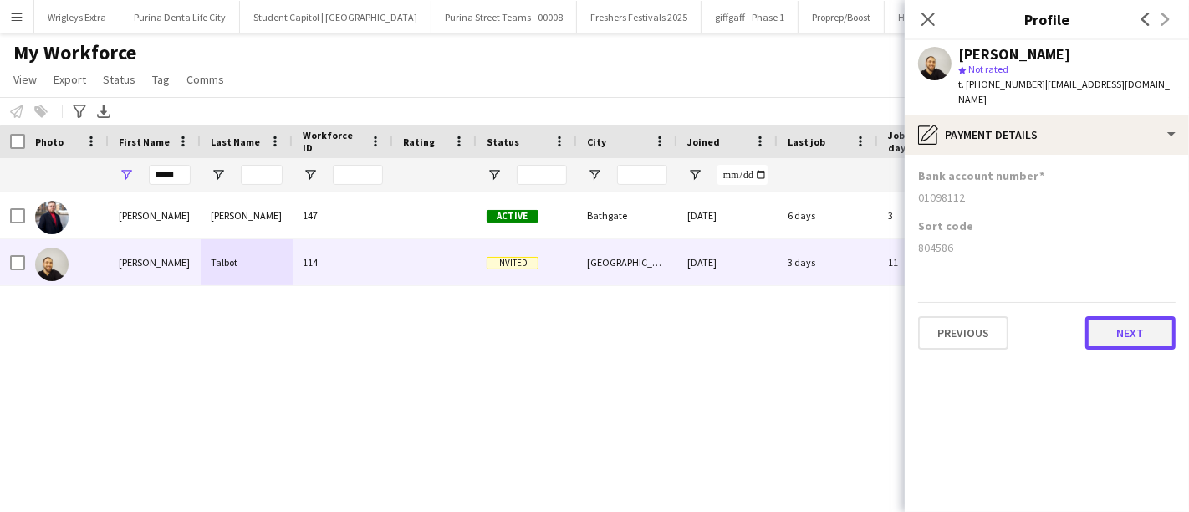
click at [1133, 328] on button "Next" at bounding box center [1130, 332] width 90 height 33
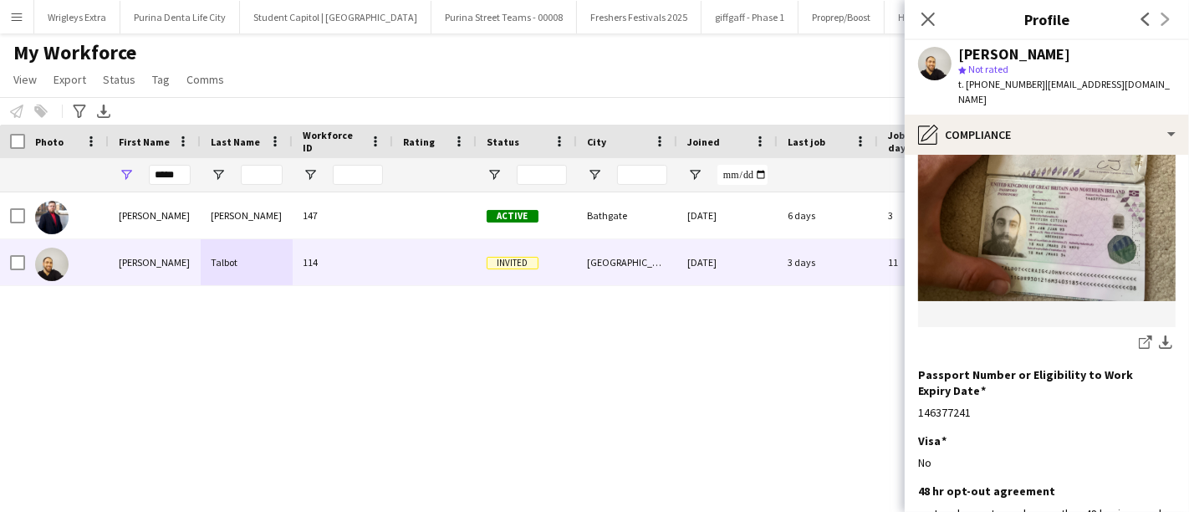
scroll to position [359, 0]
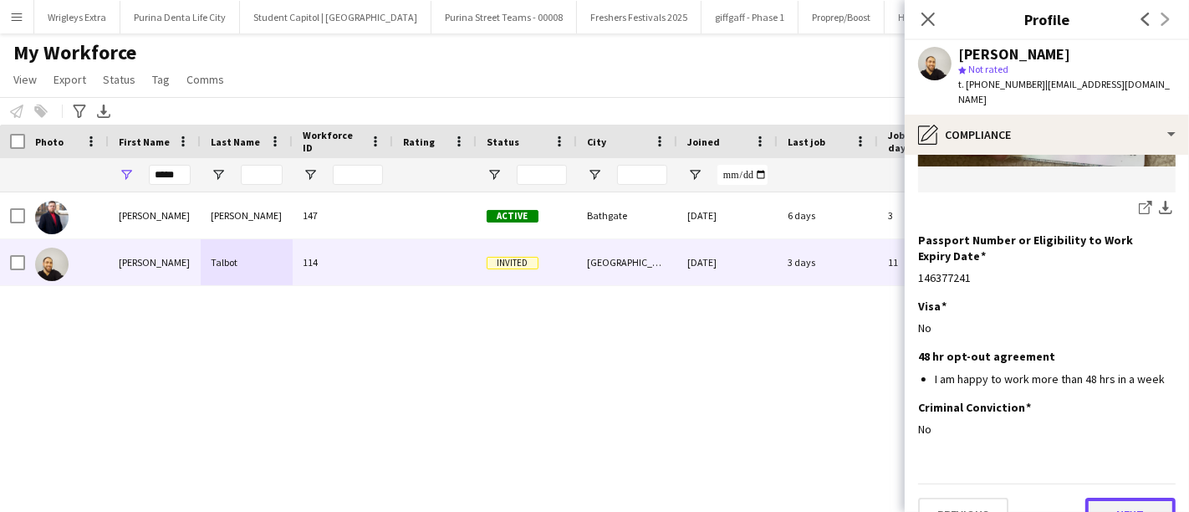
click at [1127, 497] on button "Next" at bounding box center [1130, 513] width 90 height 33
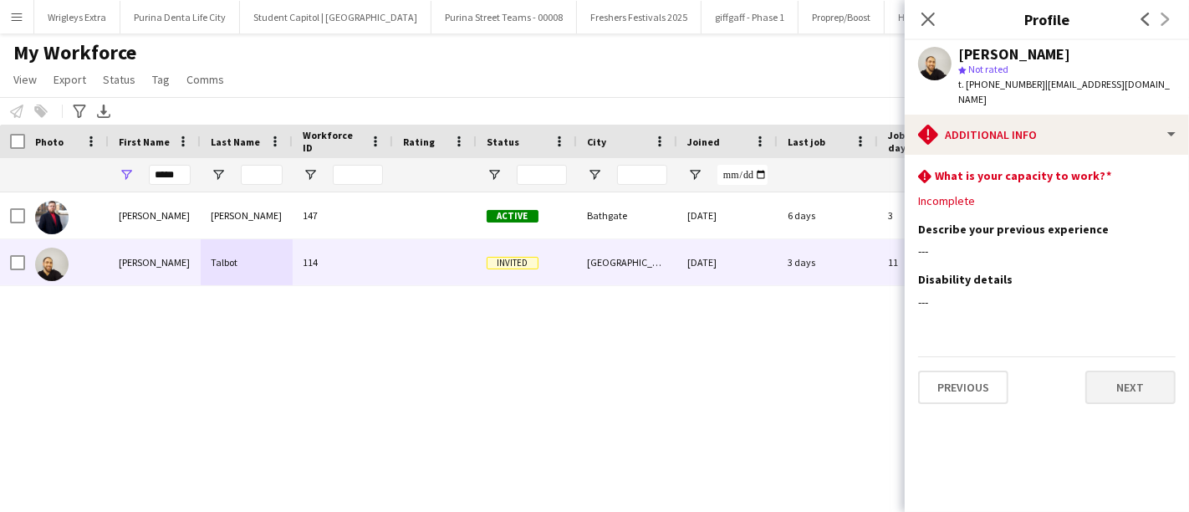
scroll to position [0, 0]
click at [1154, 370] on button "Next" at bounding box center [1130, 386] width 90 height 33
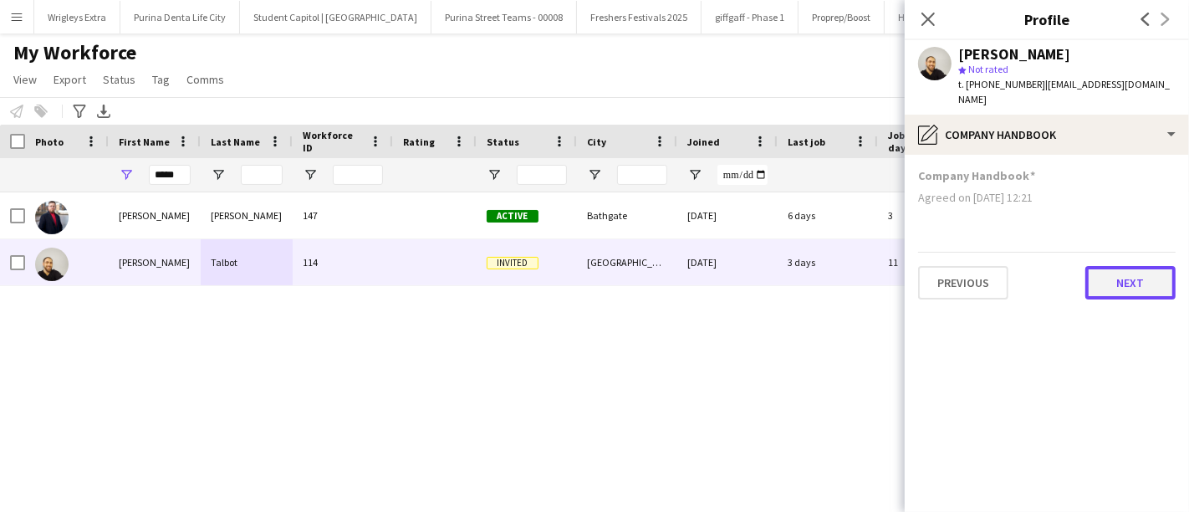
click at [1155, 266] on button "Next" at bounding box center [1130, 282] width 90 height 33
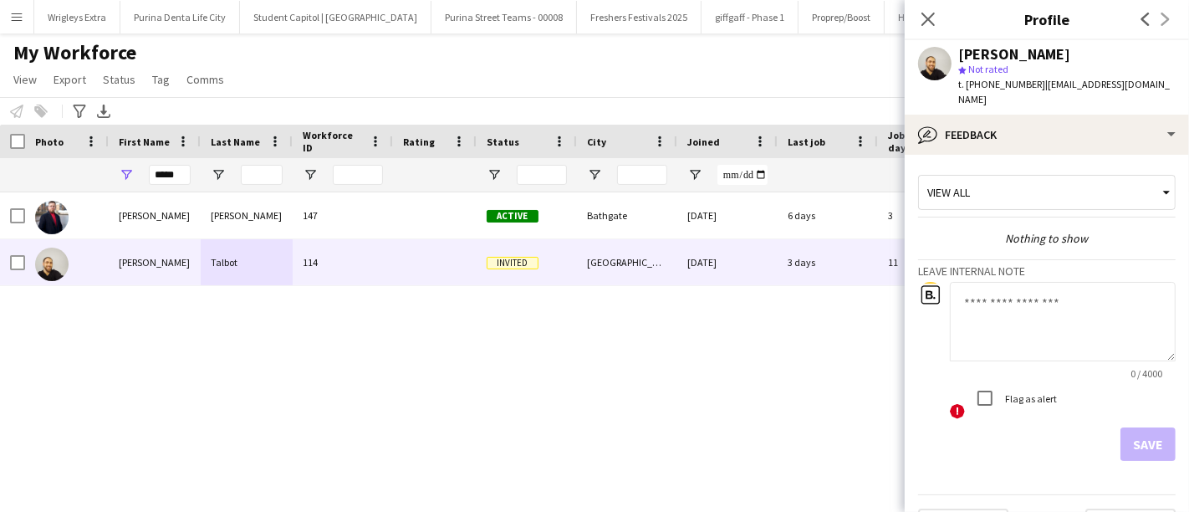
scroll to position [24, 0]
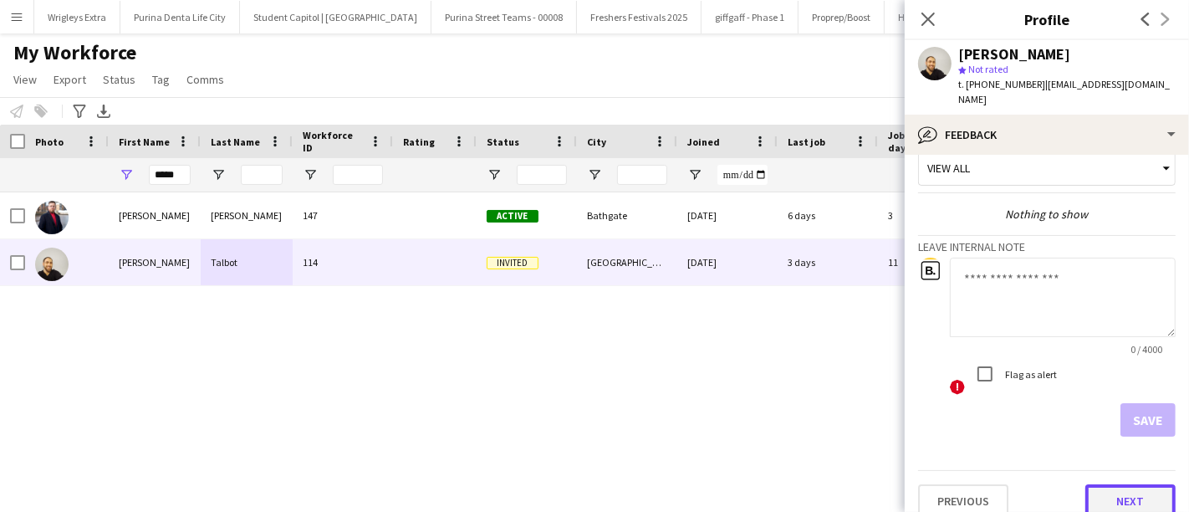
click at [1131, 484] on button "Next" at bounding box center [1130, 500] width 90 height 33
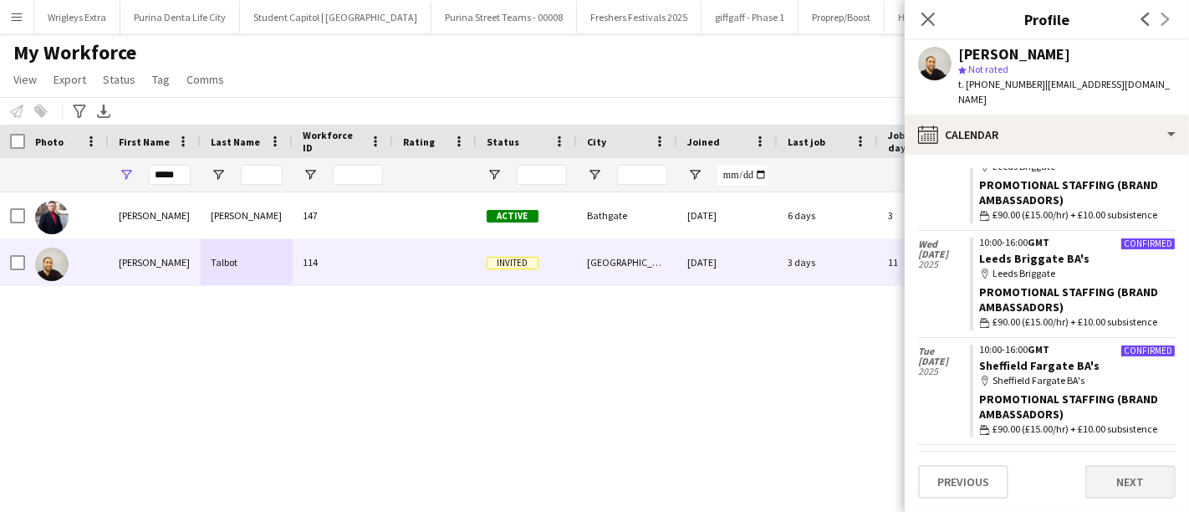
scroll to position [92, 0]
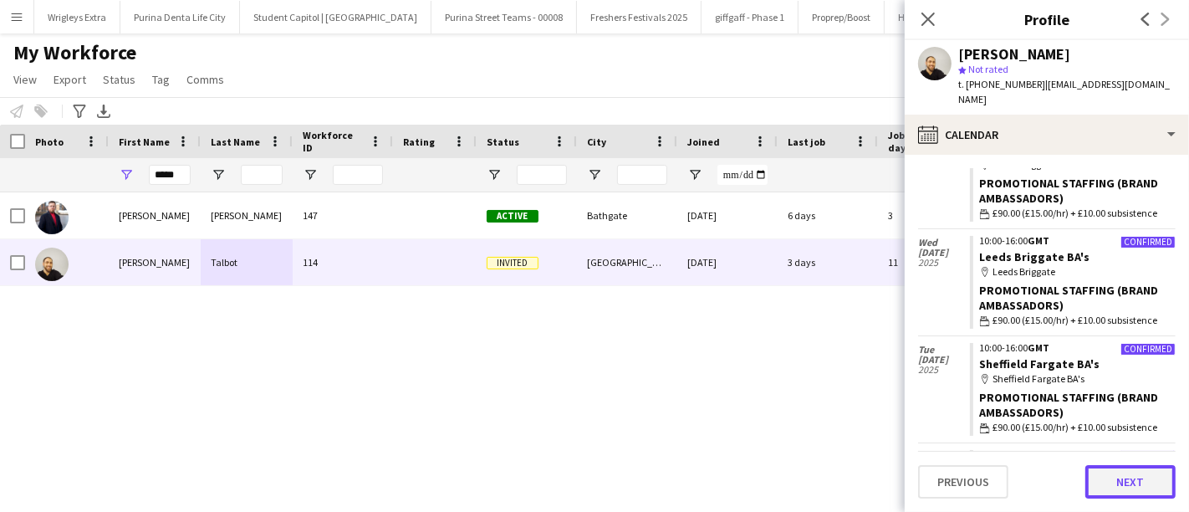
click at [1130, 494] on button "Next" at bounding box center [1130, 481] width 90 height 33
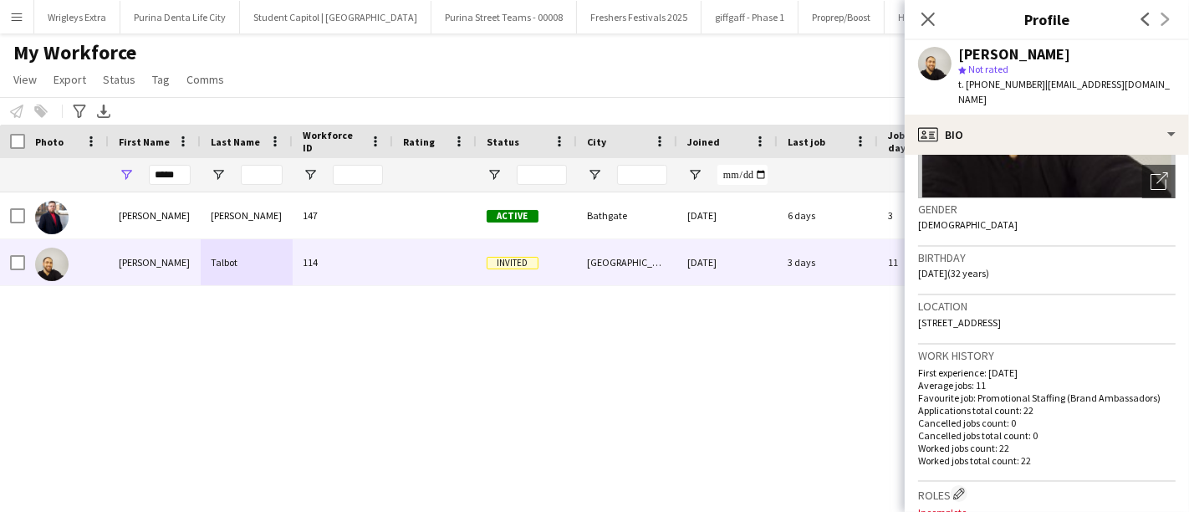
scroll to position [224, 0]
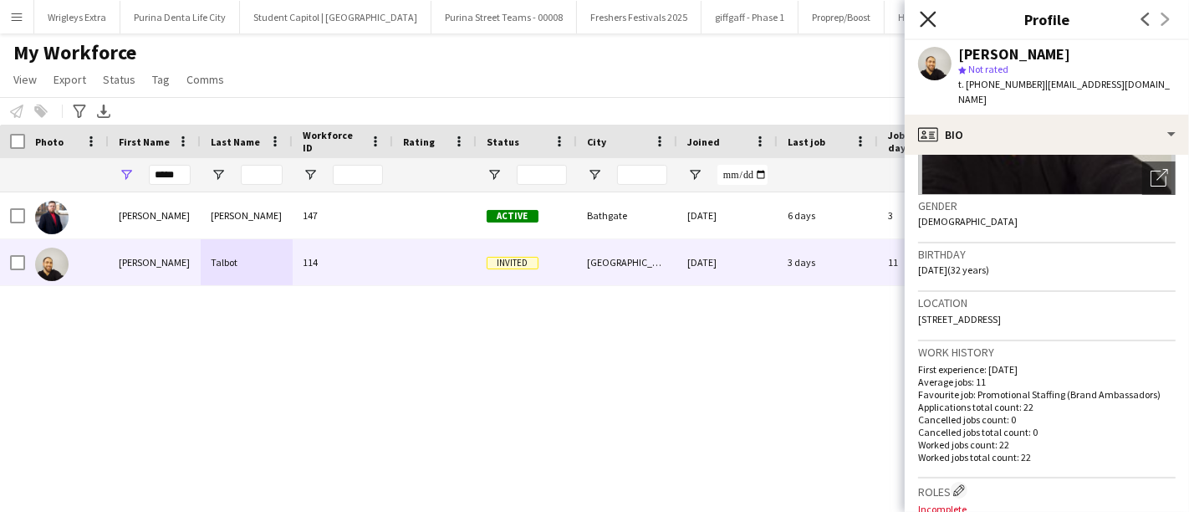
click at [921, 11] on icon "Close pop-in" at bounding box center [928, 19] width 16 height 16
